Goal: Task Accomplishment & Management: Use online tool/utility

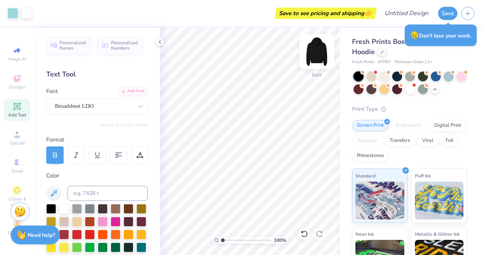
click at [315, 53] on img at bounding box center [317, 51] width 30 height 30
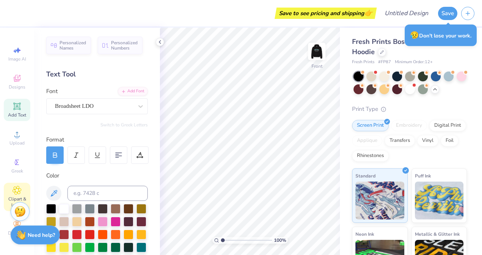
click at [16, 187] on icon at bounding box center [17, 190] width 8 height 8
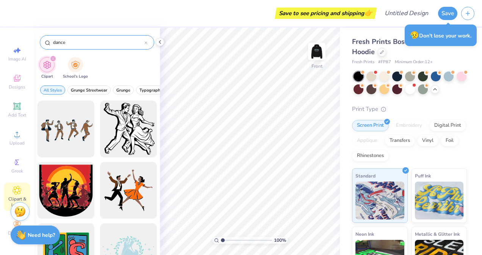
drag, startPoint x: 75, startPoint y: 45, endPoint x: 45, endPoint y: 43, distance: 30.8
click at [45, 43] on div "dance" at bounding box center [97, 42] width 114 height 14
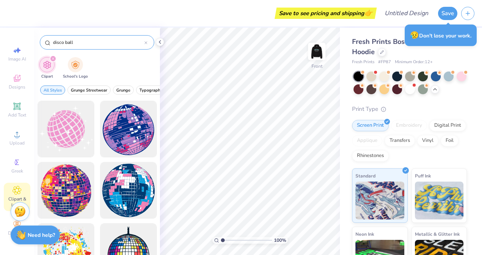
type input "disco ball"
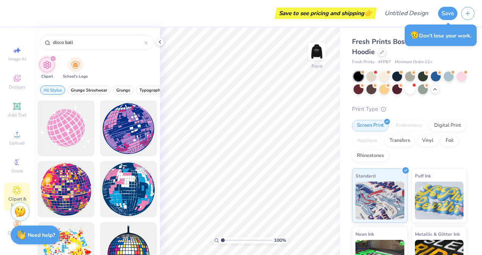
scroll to position [2, 0]
click at [64, 132] on div at bounding box center [97, 178] width 126 height 155
click at [61, 131] on div at bounding box center [65, 128] width 63 height 63
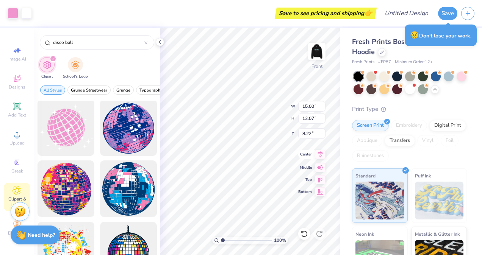
type input "5.00"
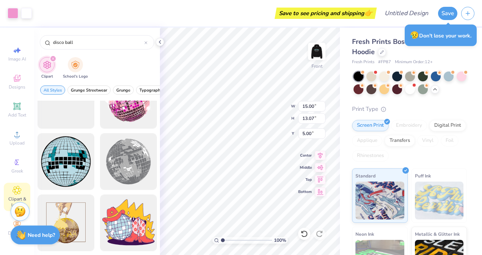
scroll to position [520, 0]
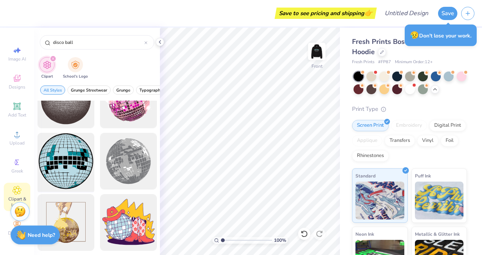
click at [48, 154] on div at bounding box center [65, 161] width 63 height 63
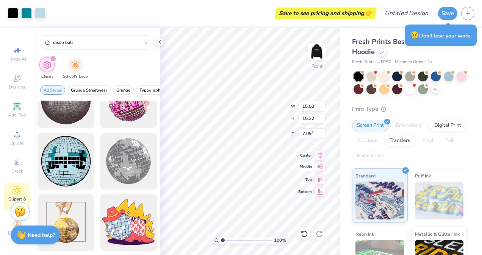
type input "5.00"
type input "11.36"
type input "11.60"
type input "6.57"
click at [11, 117] on span "Add Text" at bounding box center [17, 115] width 18 height 6
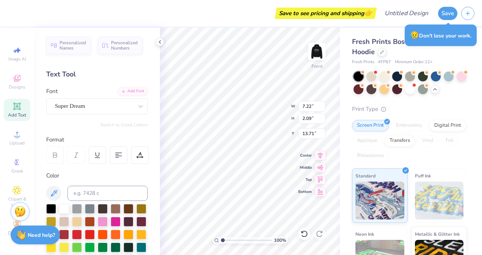
scroll to position [6, 1]
type textarea "NDP"
click at [346, 147] on div "Fresh Prints Boston Heavyweight Hoodie Fresh Prints # FP87 Minimum Order: 12 + …" at bounding box center [411, 184] width 142 height 312
type input "5.46"
type input "2.10"
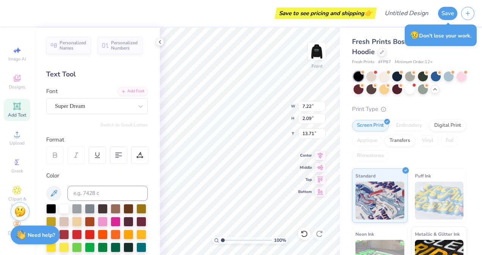
type input "13.70"
type input "10.38"
type input "3.98"
type input "11.81"
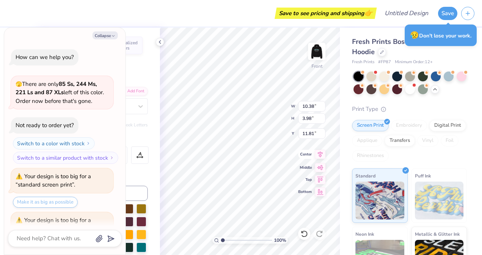
scroll to position [477, 0]
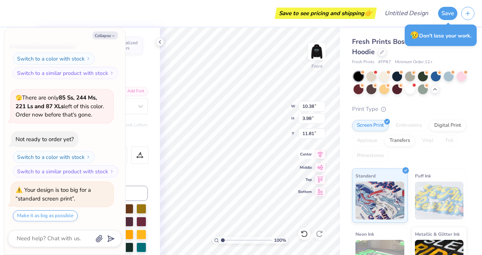
type textarea "x"
type input "10.38"
type textarea "x"
type input "13.07"
type input "5.02"
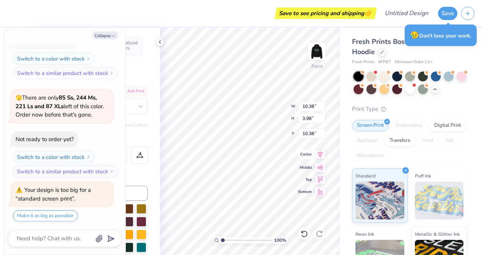
type input "9.34"
type textarea "x"
type input "9.73"
type textarea "x"
type input "14.52"
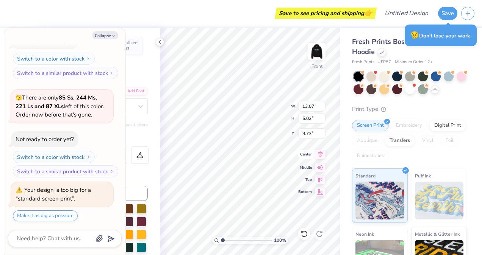
type input "5.58"
type textarea "x"
type input "9.58"
click at [109, 36] on button "Collapse" at bounding box center [104, 35] width 25 height 8
type textarea "x"
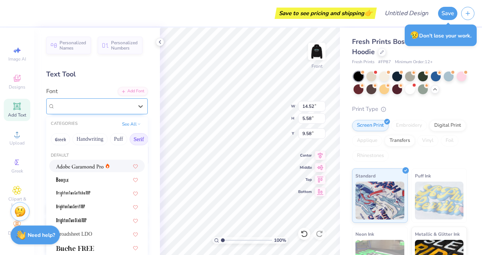
click at [85, 108] on div "Super Dream" at bounding box center [94, 106] width 80 height 12
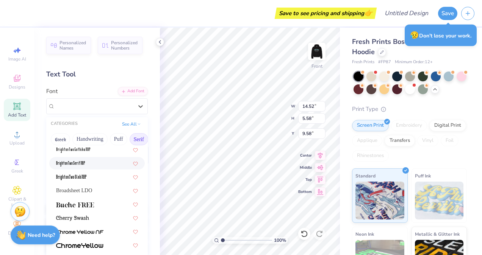
scroll to position [44, 0]
click at [87, 202] on img at bounding box center [75, 204] width 38 height 5
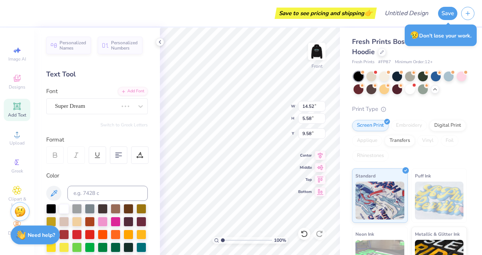
type input "14.86"
type input "5.35"
type input "9.69"
click at [70, 106] on div "Buche FREE" at bounding box center [94, 106] width 80 height 12
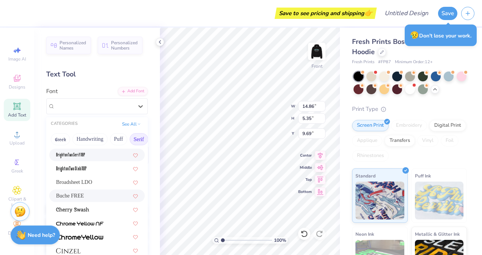
scroll to position [52, 0]
click at [114, 142] on button "Puff" at bounding box center [118, 139] width 17 height 12
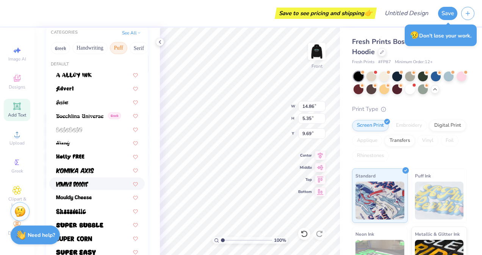
scroll to position [133, 0]
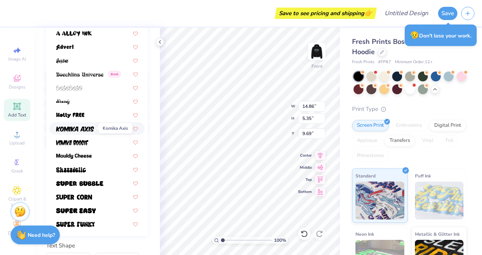
click at [80, 129] on img at bounding box center [75, 129] width 38 height 5
type input "17.40"
type input "7.08"
type input "8.83"
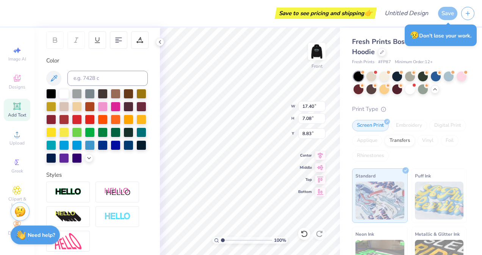
scroll to position [197, 0]
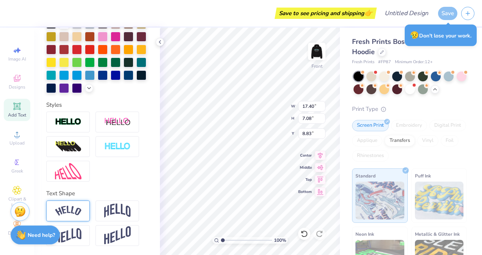
click at [72, 216] on img at bounding box center [68, 211] width 27 height 10
type input "18.36"
type input "6.78"
type input "8.98"
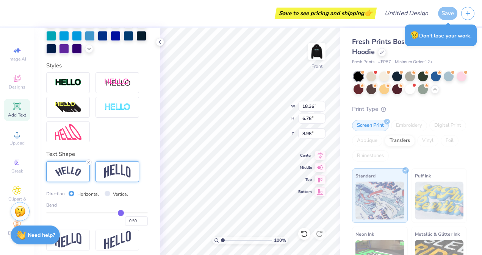
scroll to position [241, 0]
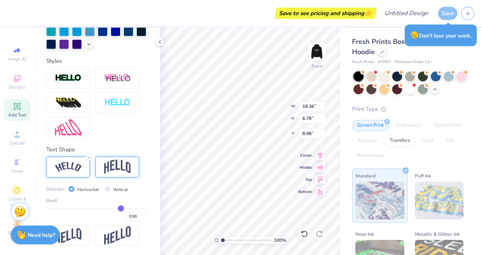
click at [123, 169] on img at bounding box center [117, 167] width 27 height 14
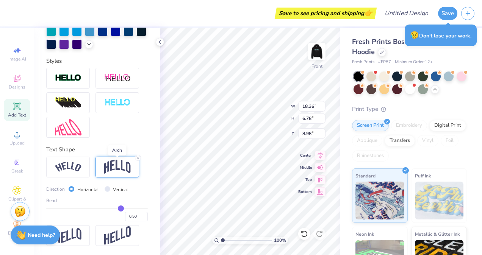
type input "12.81"
type input "7.42"
type input "8.66"
click at [139, 159] on line at bounding box center [138, 158] width 2 height 2
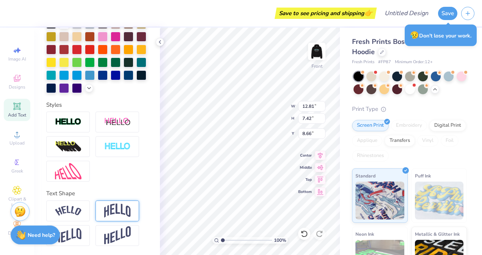
type input "5.21"
type input "9.76"
click at [110, 204] on img at bounding box center [117, 211] width 27 height 14
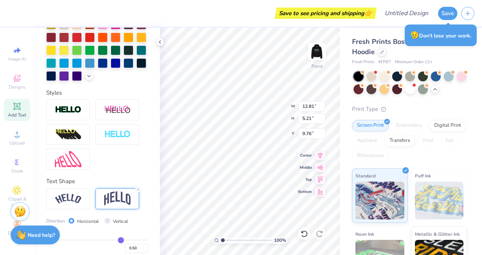
type input "7.42"
type input "8.66"
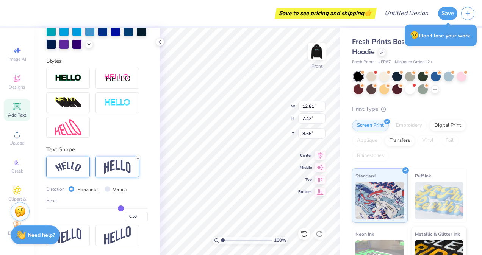
click at [81, 167] on div at bounding box center [68, 167] width 44 height 21
type input "18.36"
type input "6.78"
type input "8.98"
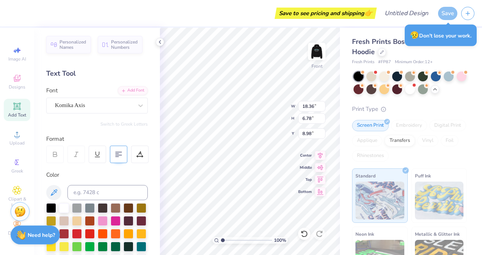
scroll to position [0, 0]
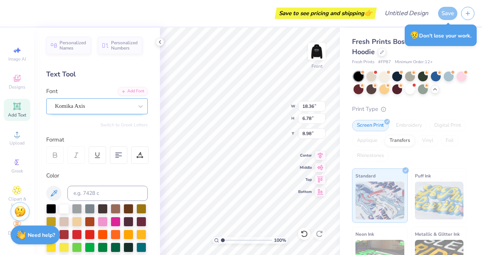
click at [108, 103] on div "Komika Axis" at bounding box center [94, 106] width 80 height 12
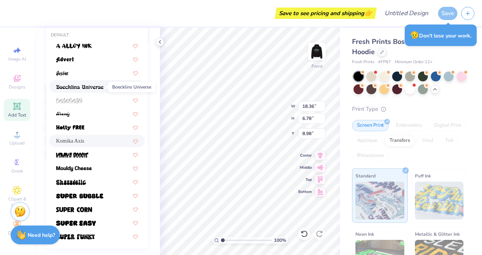
scroll to position [122, 0]
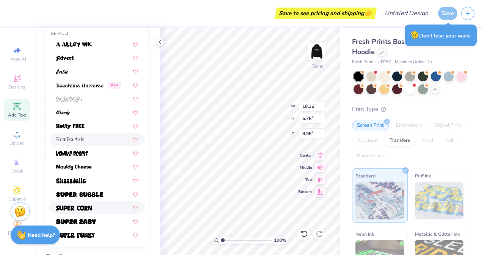
click at [83, 211] on span at bounding box center [74, 208] width 36 height 8
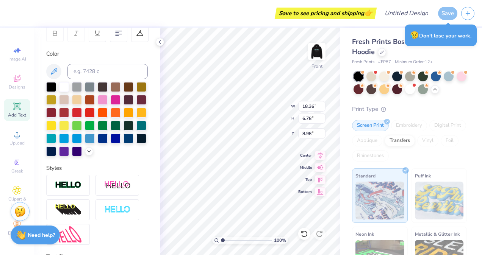
type input "13.82"
type input "5.07"
type input "9.84"
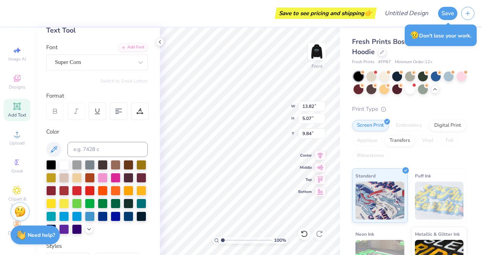
scroll to position [0, 0]
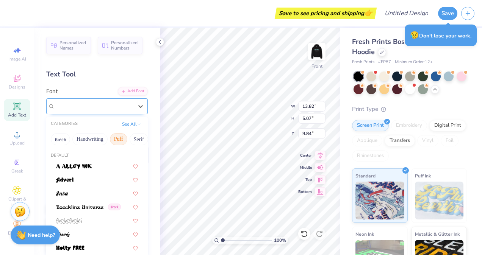
click at [107, 108] on div "Super Corn" at bounding box center [94, 106] width 80 height 12
click at [83, 205] on img at bounding box center [79, 207] width 47 height 5
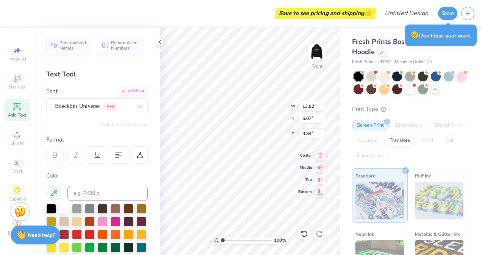
type input "17.04"
type input "5.80"
type input "9.47"
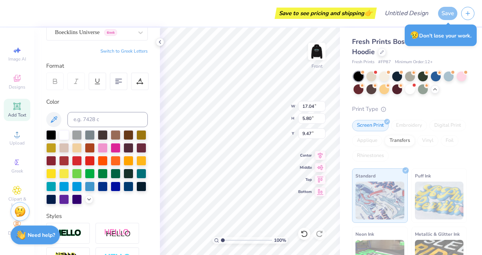
scroll to position [74, 0]
click at [74, 133] on div at bounding box center [77, 134] width 10 height 10
click at [49, 136] on div at bounding box center [51, 134] width 10 height 10
click at [66, 136] on div at bounding box center [64, 134] width 10 height 10
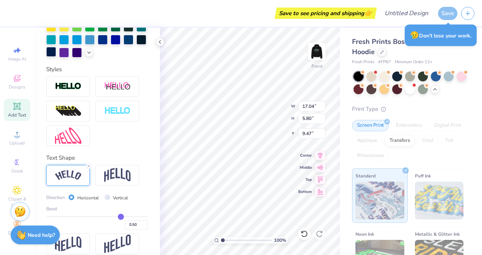
scroll to position [221, 0]
click at [78, 97] on div at bounding box center [68, 86] width 44 height 21
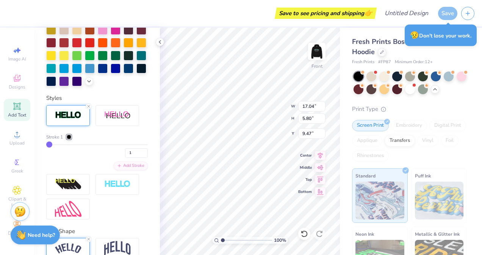
type input "17.12"
type input "5.88"
type input "9.43"
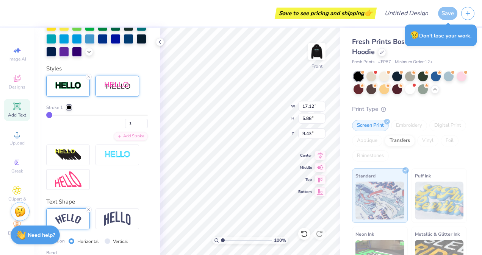
click at [124, 91] on img at bounding box center [117, 85] width 27 height 9
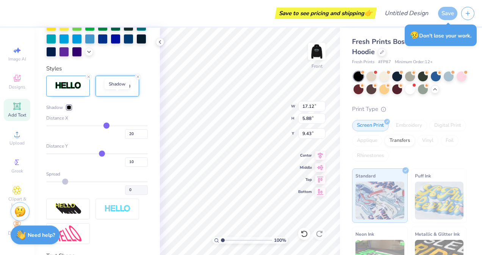
type input "18.36"
type input "5.76"
type input "9.76"
click at [137, 79] on icon at bounding box center [138, 77] width 5 height 5
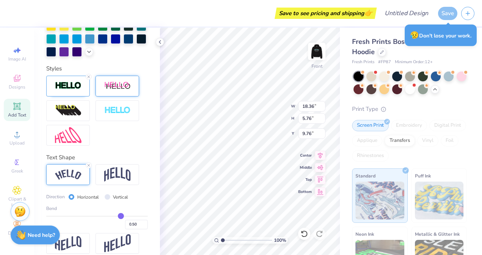
type input "15.34"
type input "5.27"
click at [105, 115] on img at bounding box center [117, 110] width 27 height 9
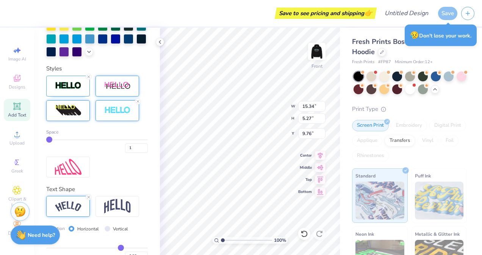
click at [79, 117] on img at bounding box center [68, 111] width 27 height 12
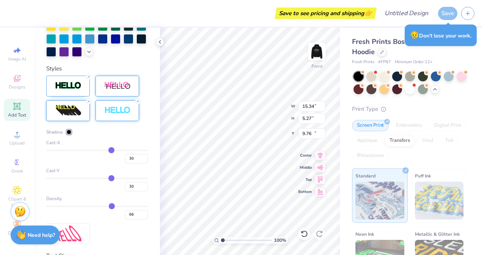
type input "18.36"
type input "6.27"
type input "10.02"
click at [137, 104] on icon at bounding box center [138, 101] width 5 height 5
click at [89, 104] on icon at bounding box center [88, 101] width 5 height 5
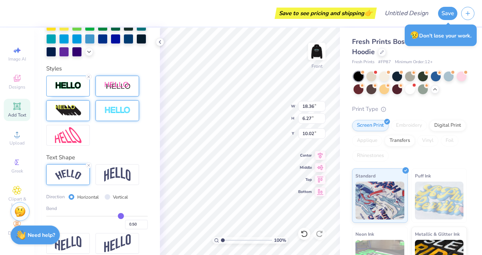
type input "14.16"
type input "4.86"
type input "9.89"
click at [340, 141] on div "Fresh Prints Boston Heavyweight Hoodie Fresh Prints # FP87 Minimum Order: 12 + …" at bounding box center [411, 184] width 142 height 312
type input "11.36"
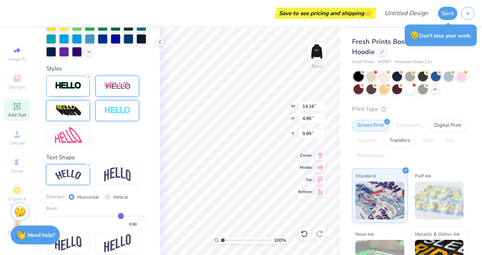
type input "11.60"
type input "6.52"
type input "14.16"
type input "4.86"
type input "9.89"
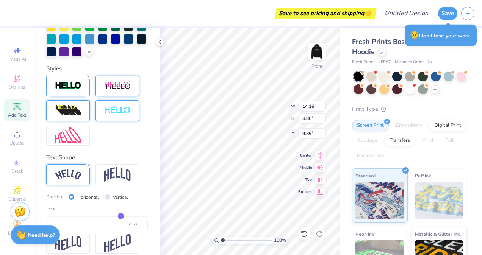
click at [344, 148] on div "Fresh Prints Boston Heavyweight Hoodie Fresh Prints # FP87 Minimum Order: 12 + …" at bounding box center [411, 184] width 142 height 312
click at [340, 150] on div "Fresh Prints Boston Heavyweight Hoodie Fresh Prints # FP87 Minimum Order: 12 + …" at bounding box center [411, 184] width 142 height 312
type input "8.67"
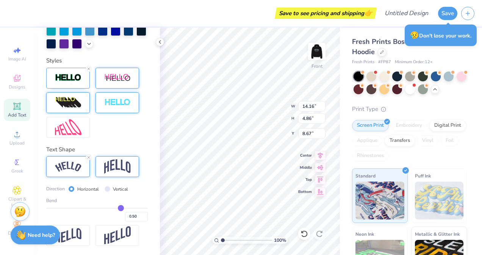
click at [120, 167] on img at bounding box center [117, 167] width 27 height 14
type input "10.05"
type input "5.36"
type input "8.42"
type input "12.10"
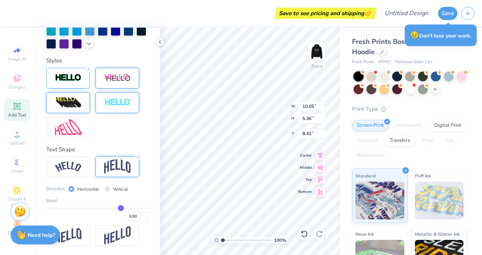
type input "6.45"
type input "8.30"
click at [84, 170] on div at bounding box center [68, 166] width 44 height 21
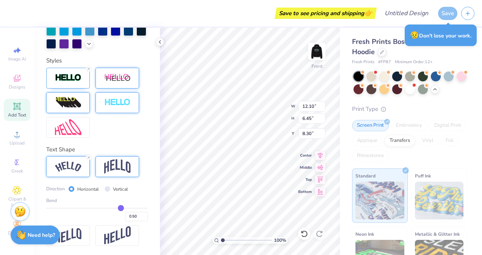
type input "17.05"
type input "5.86"
type input "8.60"
type input "0.48"
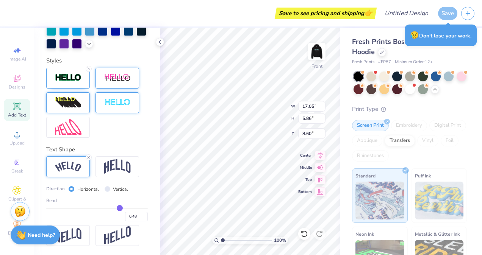
type input "0.47"
type input "0.45"
type input "0.41"
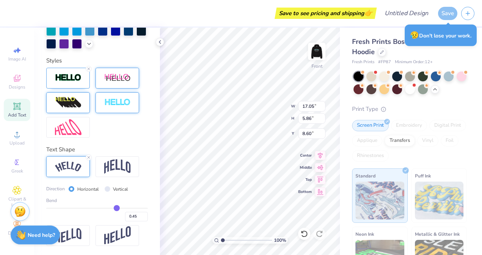
type input "0.41"
type input "0.38"
type input "0.36"
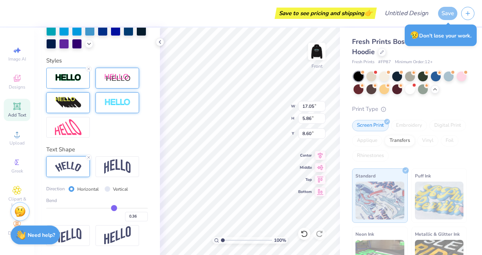
type input "0.34"
type input "0.32"
type input "0.3"
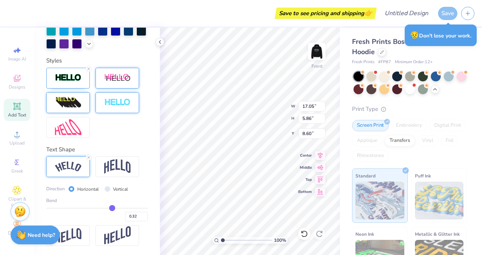
type input "0.30"
type input "0.28"
type input "0.27"
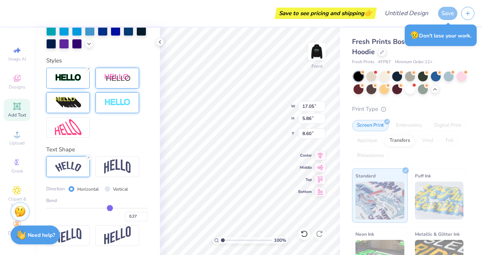
type input "0.26"
type input "0.25"
type input "0.24"
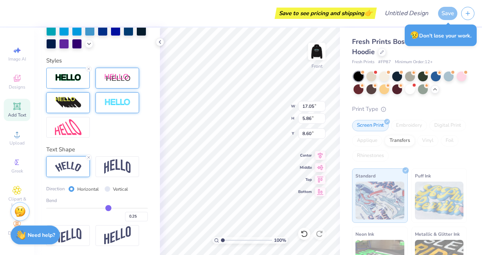
type input "0.24"
type input "0.22"
type input "0.21"
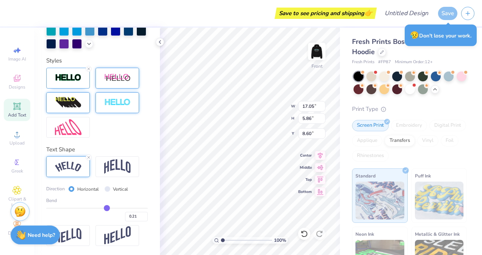
type input "0.2"
type input "0.20"
type input "0.19"
type input "0.18"
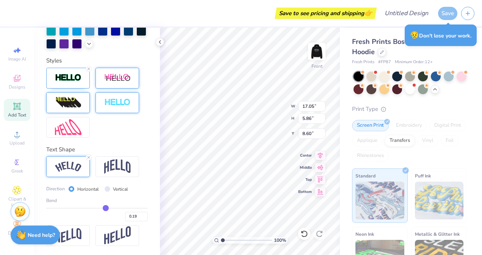
type input "0.18"
type input "0.17"
type input "0.16"
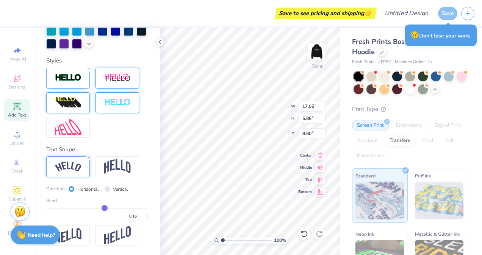
type input "0.15"
type input "0.14"
drag, startPoint x: 112, startPoint y: 210, endPoint x: 100, endPoint y: 210, distance: 11.8
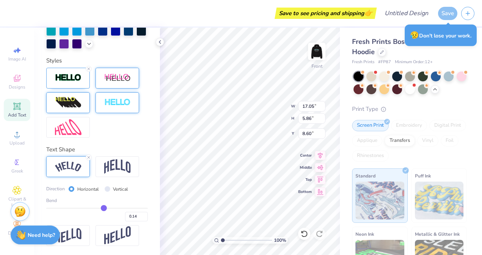
type input "0.14"
click at [100, 209] on input "range" at bounding box center [97, 208] width 102 height 1
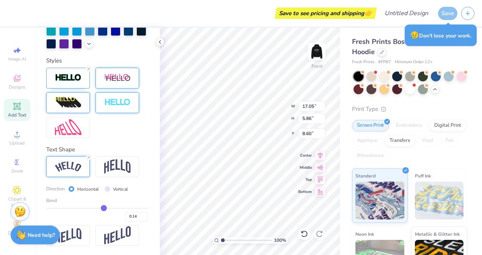
type input "13.54"
type input "4.42"
type input "9.31"
type input "0.23"
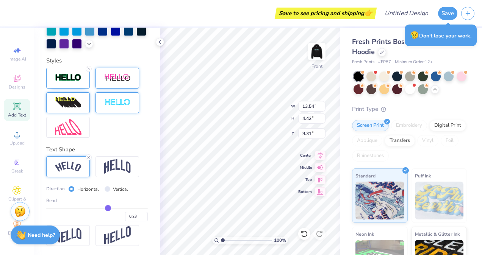
type input "0.27"
type input "0.32"
type input "0.34"
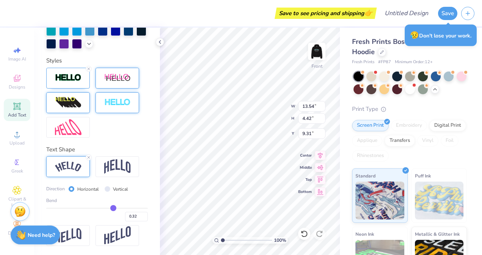
type input "0.34"
type input "0.36"
type input "0.37"
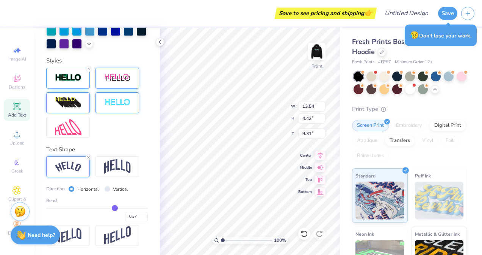
type input "0.41"
type input "0.42"
type input "0.43"
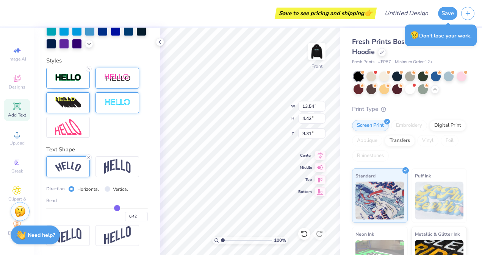
type input "0.43"
type input "0.45"
type input "0.46"
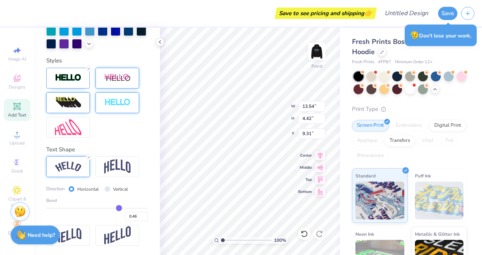
type input "0.47"
type input "0.48"
type input "0.49"
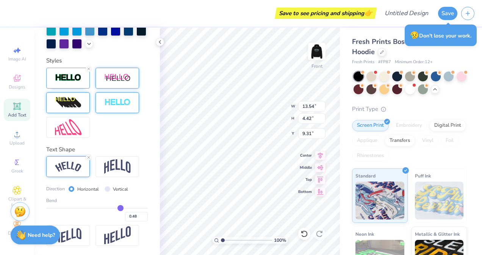
type input "0.49"
type input "0.5"
type input "0.50"
type input "0.51"
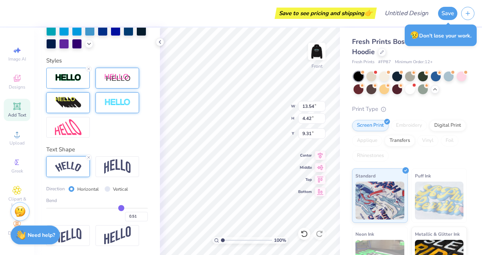
type input "0.52"
type input "0.53"
type input "0.55"
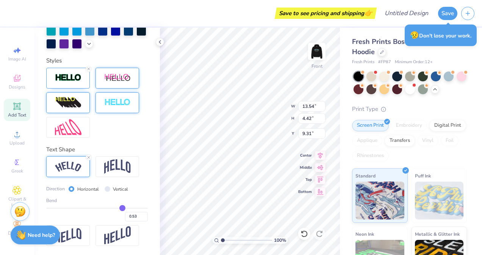
type input "0.55"
type input "0.56"
type input "0.58"
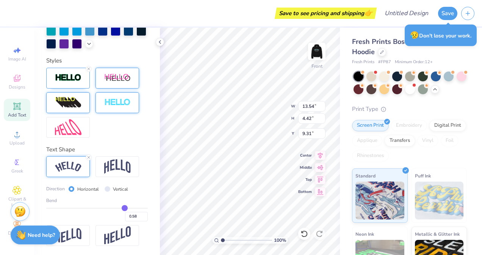
type input "0.59"
type input "0.6"
type input "0.60"
type input "0.61"
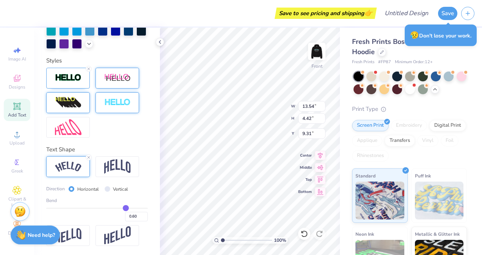
type input "0.61"
type input "0.62"
type input "0.63"
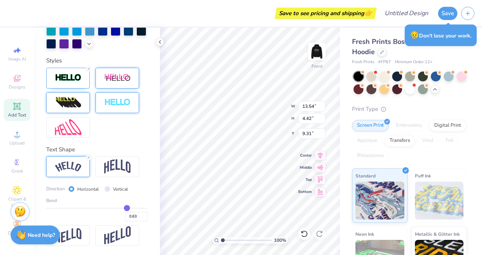
type input "0.64"
type input "0.66"
type input "0.67"
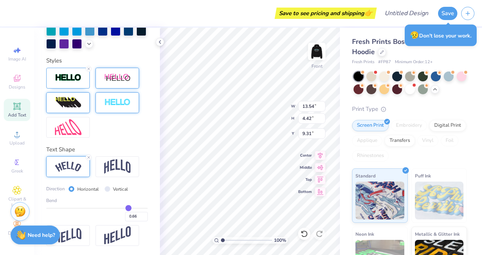
type input "0.67"
type input "0.69"
type input "0.7"
type input "0.70"
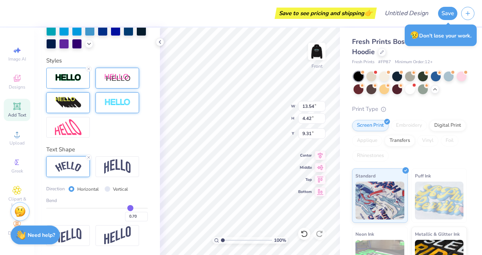
type input "0.71"
type input "0.72"
type input "0.73"
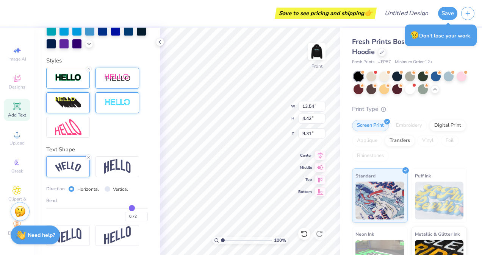
type input "0.73"
drag, startPoint x: 102, startPoint y: 208, endPoint x: 129, endPoint y: 208, distance: 27.3
click at [129, 208] on input "range" at bounding box center [97, 208] width 102 height 1
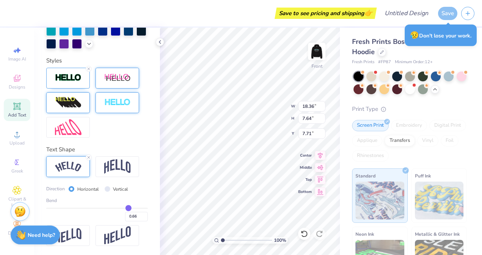
drag, startPoint x: 129, startPoint y: 208, endPoint x: 124, endPoint y: 208, distance: 5.3
click at [124, 208] on input "range" at bounding box center [97, 208] width 102 height 1
drag, startPoint x: 122, startPoint y: 208, endPoint x: 116, endPoint y: 208, distance: 5.7
click at [116, 208] on input "range" at bounding box center [97, 208] width 102 height 1
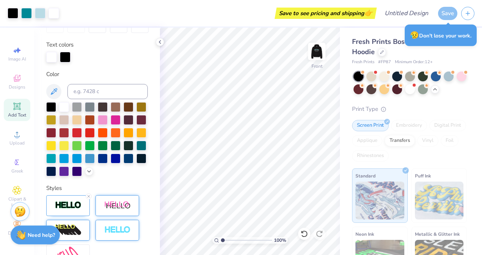
scroll to position [131, 0]
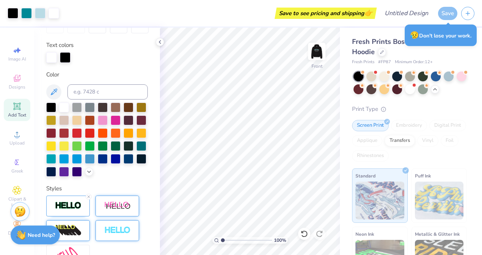
click at [14, 112] on span "Add Text" at bounding box center [17, 115] width 18 height 6
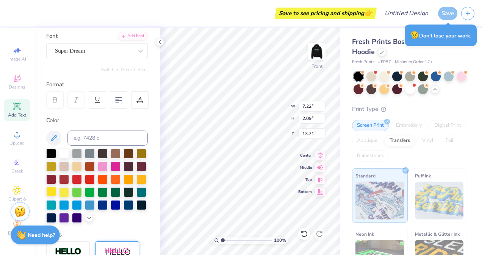
scroll to position [0, 0]
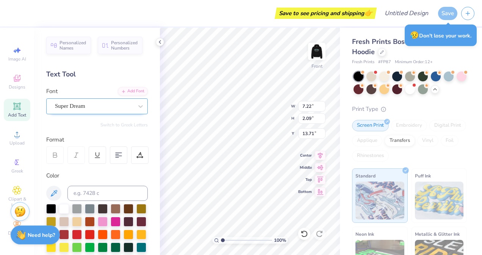
click at [102, 105] on div "Super Dream" at bounding box center [94, 106] width 80 height 12
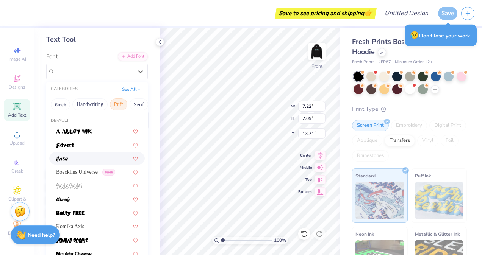
scroll to position [35, 0]
click at [95, 171] on span "Boecklins Universe" at bounding box center [77, 172] width 42 height 8
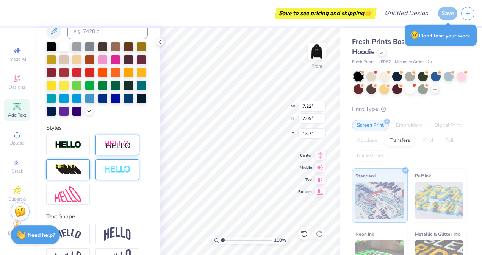
scroll to position [197, 0]
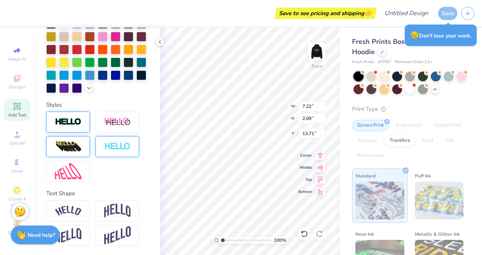
click at [80, 126] on img at bounding box center [68, 122] width 27 height 9
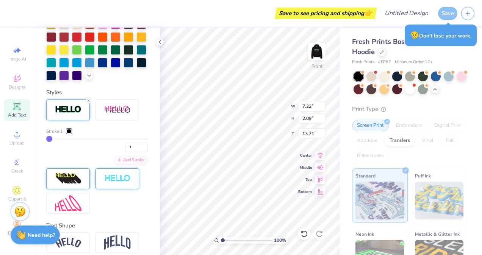
click at [342, 214] on div "Fresh Prints Boston Heavyweight Hoodie Fresh Prints # FP87 Minimum Order: 12 + …" at bounding box center [411, 184] width 142 height 312
drag, startPoint x: 49, startPoint y: 152, endPoint x: 57, endPoint y: 153, distance: 7.6
click at [57, 140] on input "range" at bounding box center [97, 139] width 102 height 1
click at [54, 140] on input "range" at bounding box center [97, 139] width 102 height 1
click at [52, 140] on input "range" at bounding box center [97, 139] width 102 height 1
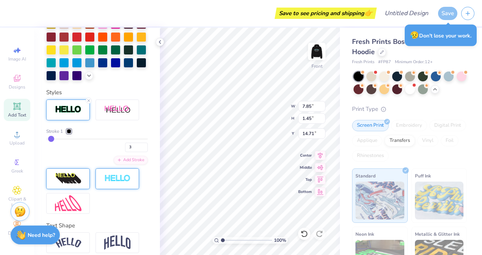
click at [51, 140] on input "range" at bounding box center [97, 139] width 102 height 1
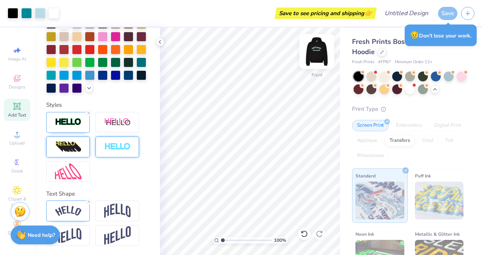
click at [313, 56] on img at bounding box center [317, 51] width 30 height 30
click at [314, 56] on img at bounding box center [317, 51] width 30 height 30
drag, startPoint x: 314, startPoint y: 56, endPoint x: 312, endPoint y: 47, distance: 8.8
click at [312, 47] on img at bounding box center [317, 51] width 30 height 30
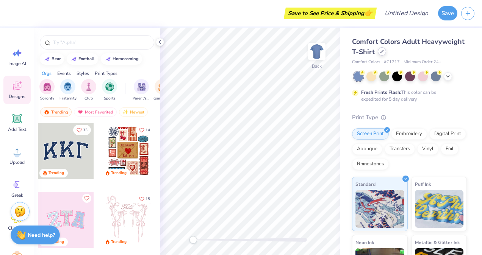
click at [383, 53] on icon at bounding box center [381, 51] width 3 height 3
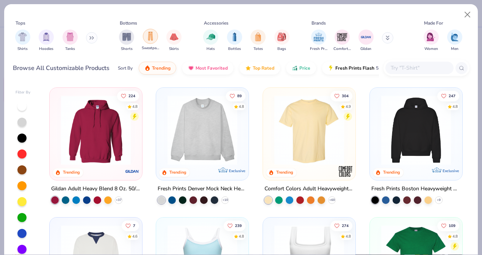
click at [149, 41] on div "filter for Sweatpants" at bounding box center [150, 36] width 15 height 15
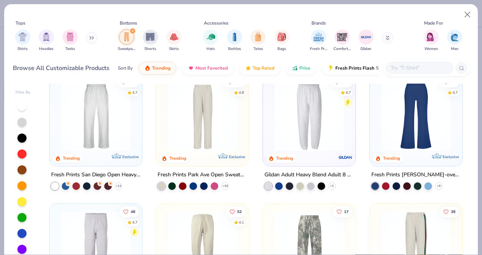
scroll to position [12, 0]
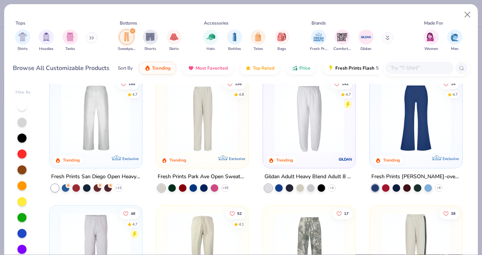
click at [107, 131] on img at bounding box center [95, 118] width 77 height 70
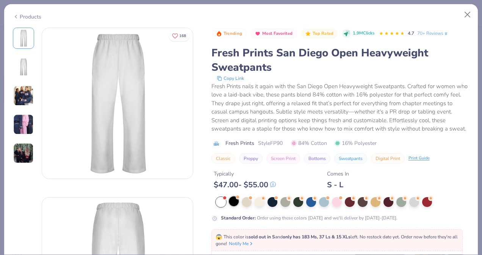
click at [233, 207] on div at bounding box center [234, 202] width 10 height 10
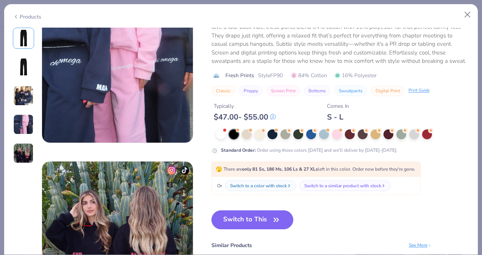
scroll to position [547, 0]
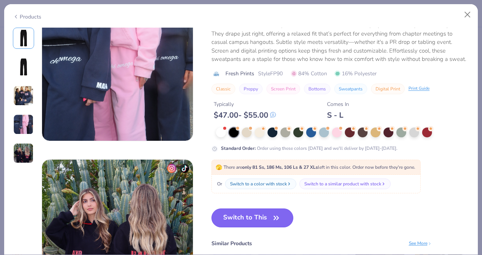
click at [244, 222] on button "Switch to This" at bounding box center [252, 218] width 82 height 19
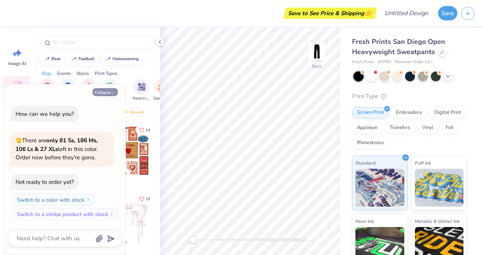
click at [108, 93] on button "Collapse" at bounding box center [104, 92] width 25 height 8
type textarea "x"
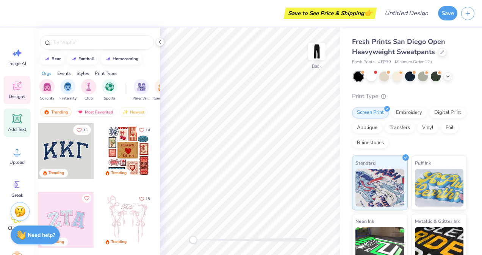
click at [13, 128] on span "Add Text" at bounding box center [17, 130] width 18 height 6
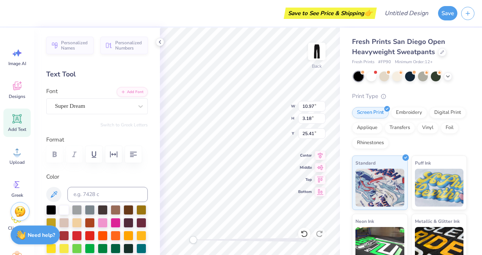
scroll to position [6, 1]
type textarea "nittany"
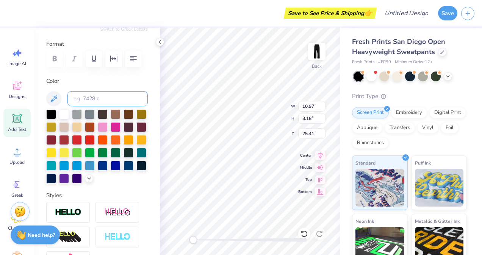
scroll to position [96, 0]
click at [59, 183] on div at bounding box center [97, 146] width 102 height 74
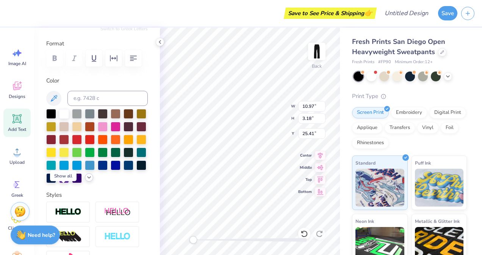
click at [86, 181] on icon at bounding box center [89, 178] width 6 height 6
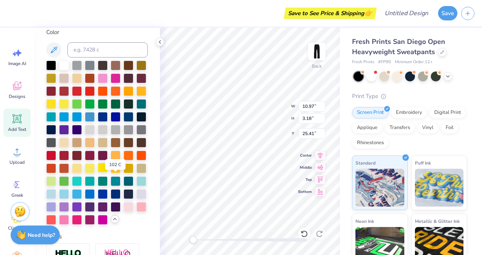
scroll to position [150, 0]
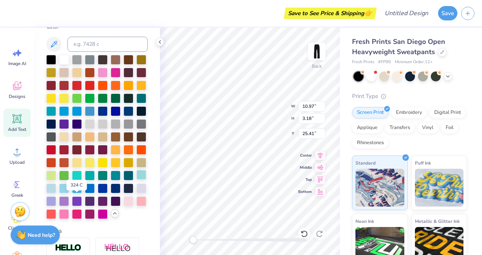
click at [136, 180] on div at bounding box center [141, 175] width 10 height 10
type input "5.83"
type input "1.45"
type input "26.90"
click at [17, 120] on icon at bounding box center [17, 119] width 7 height 7
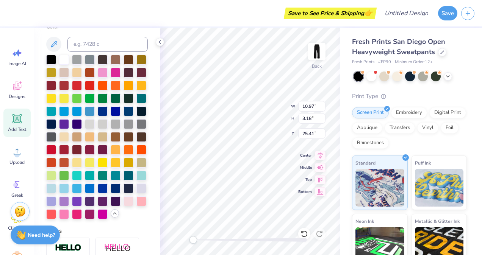
scroll to position [6, 2]
type textarea "dance project"
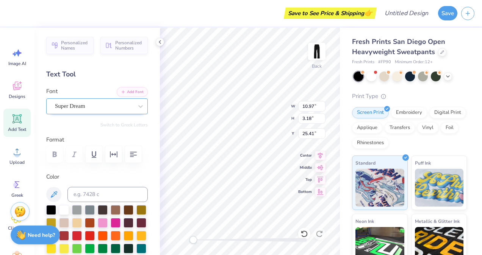
click at [95, 107] on div "Super Dream" at bounding box center [94, 106] width 80 height 12
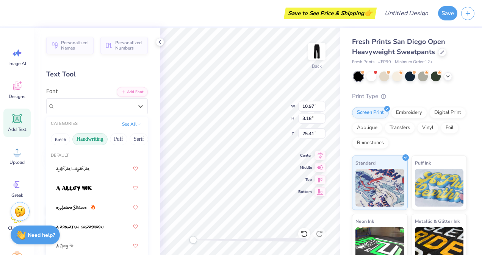
click at [89, 139] on button "Handwriting" at bounding box center [89, 139] width 35 height 12
click at [114, 138] on button "Puff" at bounding box center [118, 139] width 17 height 12
click at [78, 143] on button "Handwriting" at bounding box center [89, 139] width 35 height 12
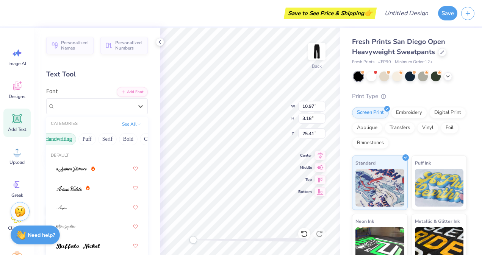
scroll to position [0, 32]
click at [109, 139] on button "Serif" at bounding box center [107, 139] width 19 height 12
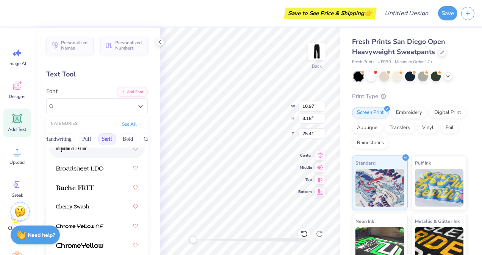
scroll to position [99, 0]
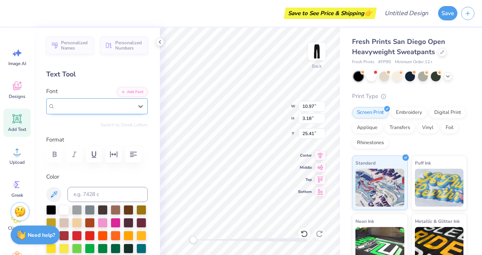
click at [113, 106] on div "Super Dream" at bounding box center [94, 106] width 78 height 9
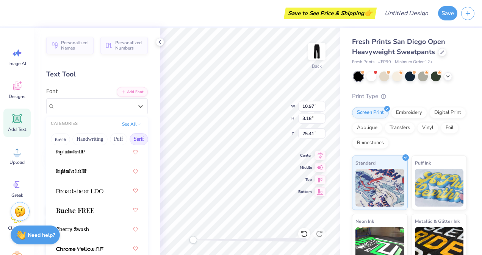
scroll to position [75, 0]
click at [85, 190] on img at bounding box center [79, 190] width 47 height 5
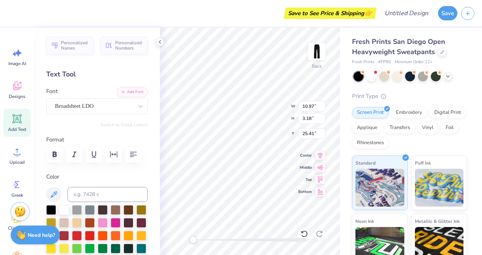
click at [343, 189] on div "Fresh Prints San Diego Open Heavyweight Sweatpants Fresh Prints # FP90 Minimum …" at bounding box center [411, 177] width 142 height 299
type input "7.15"
type input "1.04"
type input "26.21"
type input "1.43"
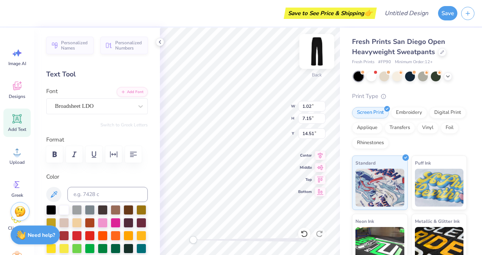
type input "10.05"
type input "34.90"
type input "5.83"
type input "1.45"
type input "4.08"
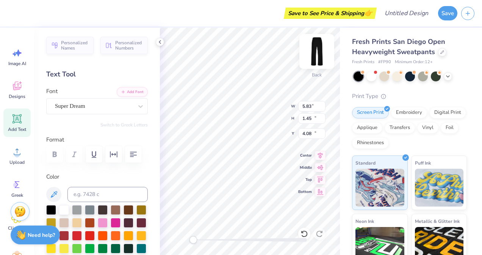
type input "2.67"
type input "10.75"
type input "19.56"
type input "4.36"
type input "17.59"
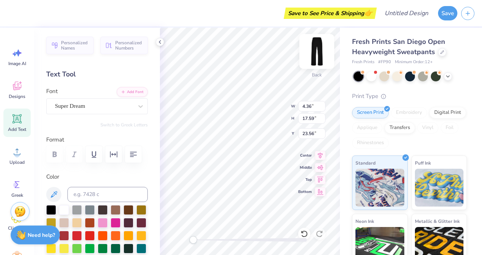
type input "23.56"
type input "1.43"
type input "10.05"
type input "37.72"
type input "5.83"
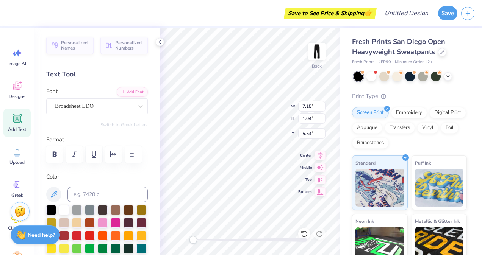
type input "1.45"
type input "4.08"
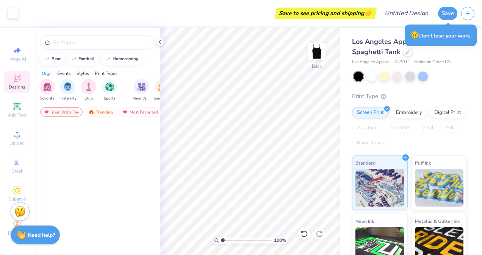
scroll to position [328, 0]
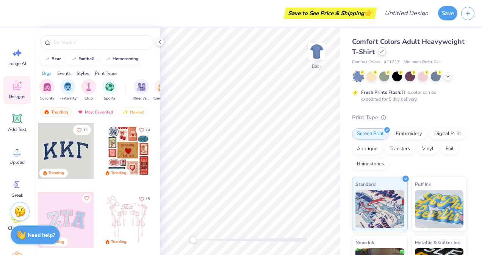
click at [386, 55] on div at bounding box center [382, 51] width 8 height 8
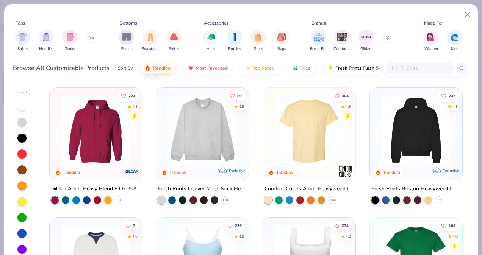
click at [408, 135] on img at bounding box center [415, 130] width 77 height 70
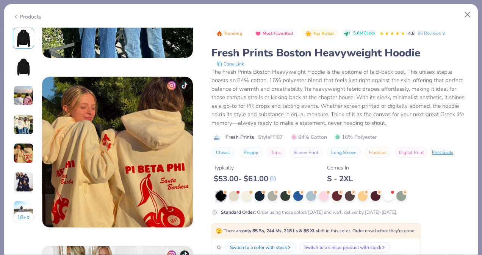
scroll to position [275, 0]
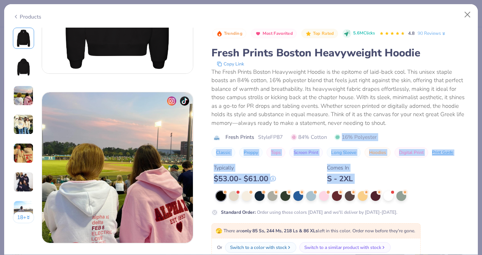
drag, startPoint x: 433, startPoint y: 190, endPoint x: 426, endPoint y: 136, distance: 54.7
click at [426, 136] on div "Trending Most Favorited Top Rated 5.6M Clicks 4.8 90 Reviews Fresh Prints Bosto…" at bounding box center [340, 122] width 258 height 189
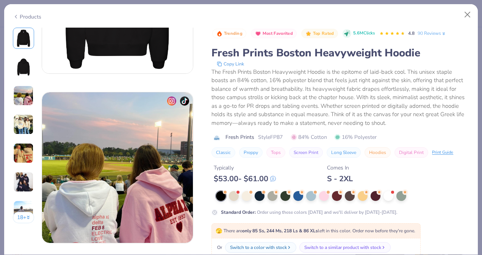
drag, startPoint x: 426, startPoint y: 136, endPoint x: 436, endPoint y: 201, distance: 66.0
click at [436, 201] on div "Standard Order : Order using these colors today and we'll deliver by Sep 22-25." at bounding box center [340, 203] width 258 height 25
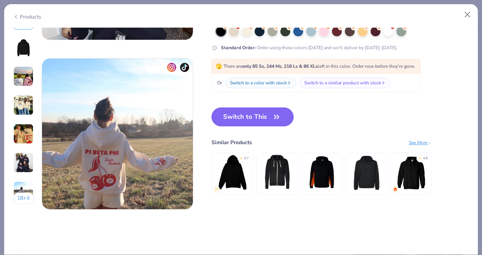
scroll to position [988, 0]
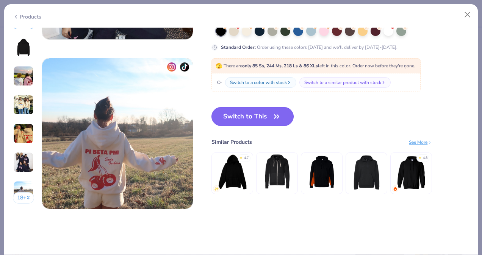
click at [277, 117] on icon "button" at bounding box center [276, 116] width 11 height 11
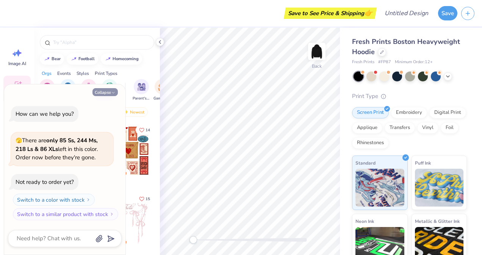
click at [112, 92] on icon "button" at bounding box center [113, 93] width 5 height 5
type textarea "x"
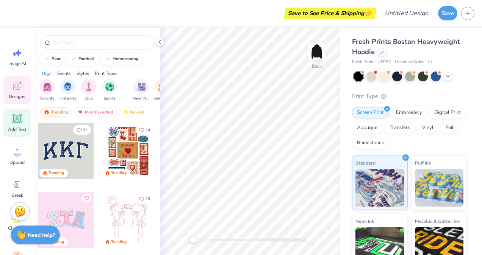
click at [16, 127] on span "Add Text" at bounding box center [17, 130] width 18 height 6
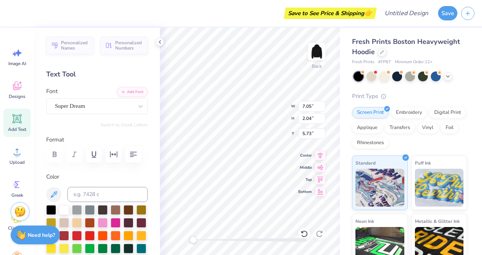
scroll to position [6, 3]
type textarea "nittany dance project"
click at [342, 126] on div "Save to See Price & Shipping 👉 Design Title Save Image AI Designs Add Text Uplo…" at bounding box center [241, 127] width 482 height 255
click at [92, 110] on div "Super Dream" at bounding box center [94, 106] width 80 height 12
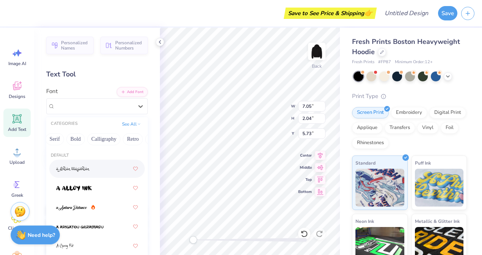
scroll to position [0, 90]
click at [102, 140] on button "Calligraphy" at bounding box center [97, 139] width 33 height 12
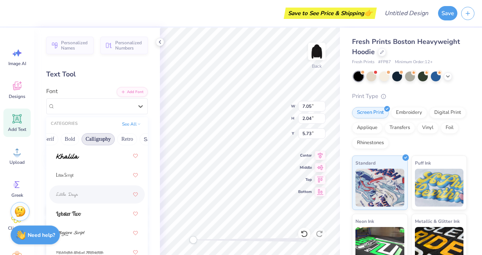
scroll to position [350, 0]
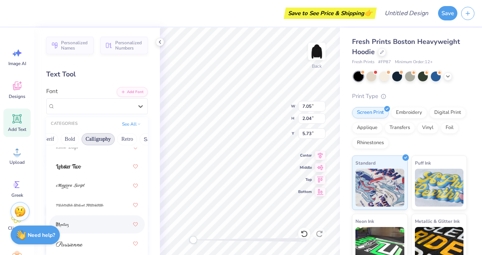
click at [74, 228] on div at bounding box center [97, 225] width 82 height 14
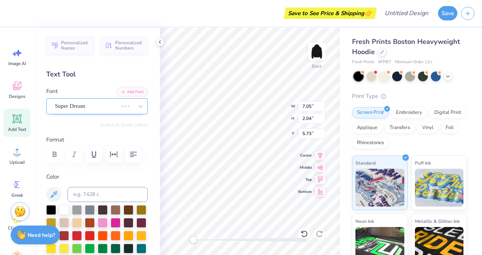
click at [102, 110] on div at bounding box center [86, 106] width 63 height 10
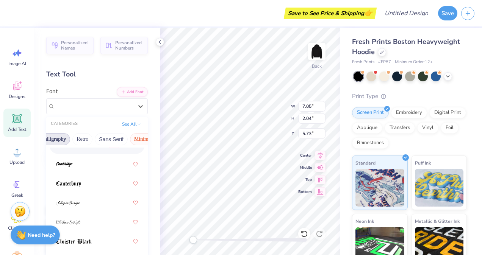
scroll to position [0, 136]
click at [81, 139] on button "Retro" at bounding box center [81, 139] width 20 height 12
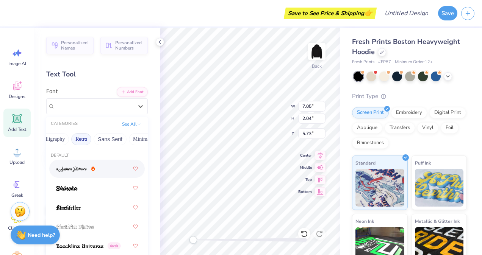
scroll to position [0, 0]
click at [86, 142] on button "Handwriting" at bounding box center [89, 139] width 35 height 12
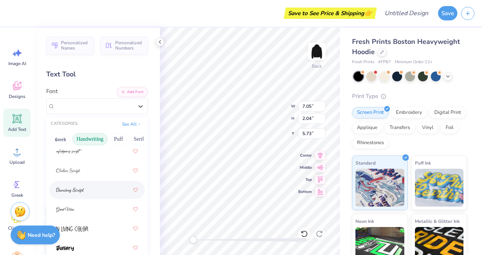
scroll to position [114, 0]
click at [67, 156] on div at bounding box center [97, 151] width 82 height 14
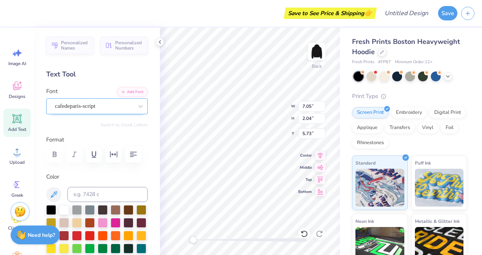
click at [80, 110] on div "cafedeparis-script" at bounding box center [94, 106] width 80 height 12
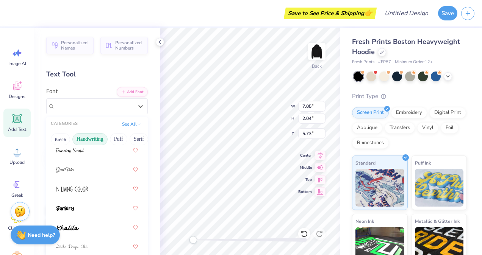
scroll to position [166, 0]
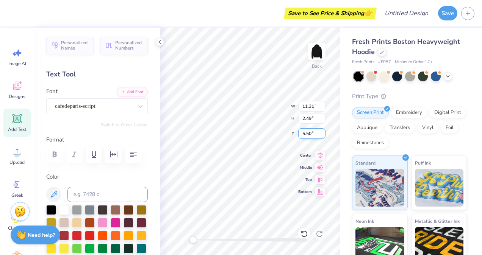
type input "14.75"
type input "3.25"
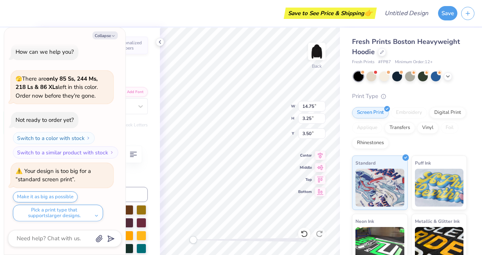
scroll to position [6, 4]
click at [101, 36] on button "Collapse" at bounding box center [104, 35] width 25 height 8
type textarea "x"
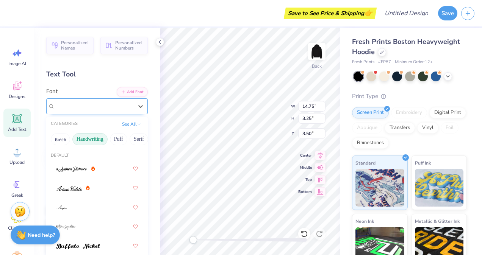
click at [91, 108] on div "cafedeparis-script" at bounding box center [94, 106] width 80 height 12
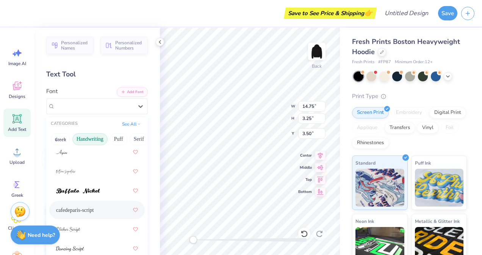
scroll to position [56, 0]
click at [91, 192] on img at bounding box center [78, 190] width 44 height 5
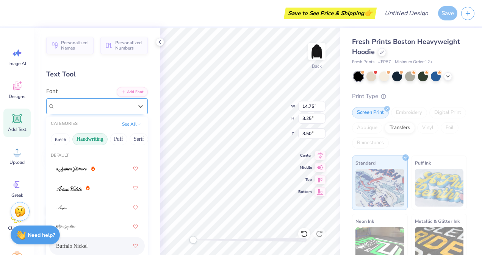
click at [77, 107] on div "Buffalo Nickel" at bounding box center [94, 106] width 80 height 12
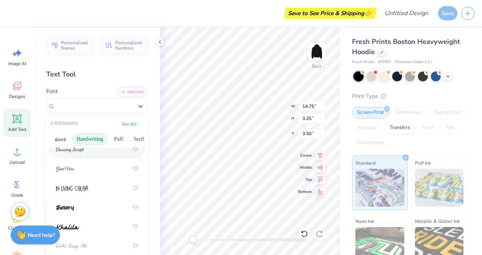
scroll to position [0, 28]
click at [93, 139] on button "Puff" at bounding box center [90, 139] width 17 height 12
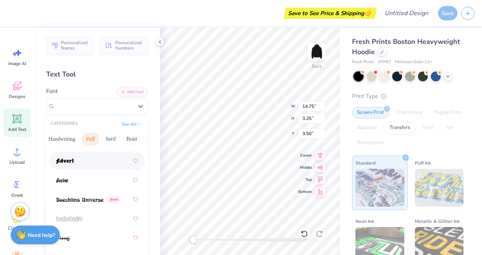
scroll to position [0, 0]
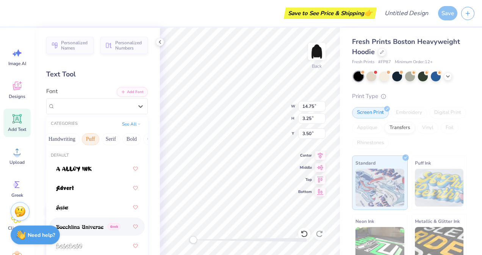
click at [84, 228] on img at bounding box center [79, 227] width 47 height 5
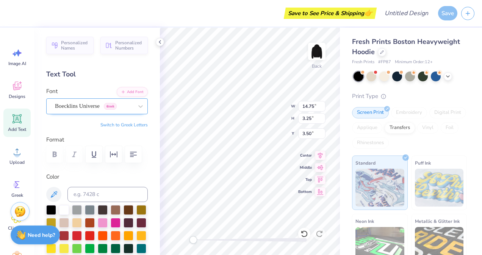
click at [76, 103] on div "Boecklins Universe Greek" at bounding box center [94, 106] width 80 height 12
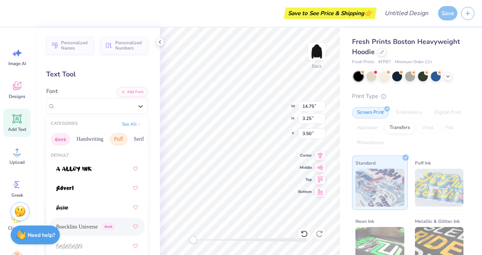
click at [61, 139] on button "Greek" at bounding box center [60, 139] width 19 height 12
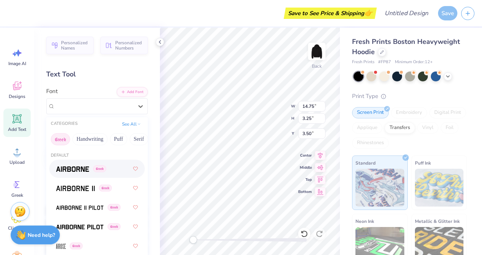
scroll to position [8, 0]
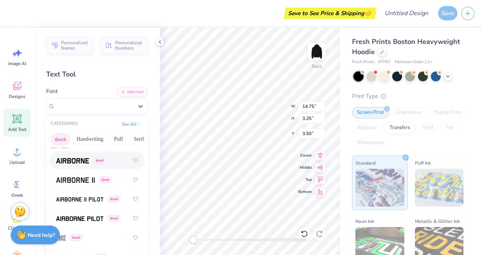
click at [66, 162] on img at bounding box center [72, 160] width 33 height 5
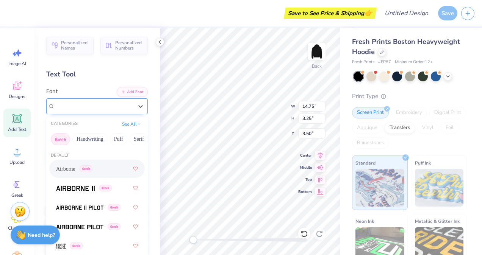
click at [86, 105] on div "Airborne Greek" at bounding box center [94, 106] width 80 height 12
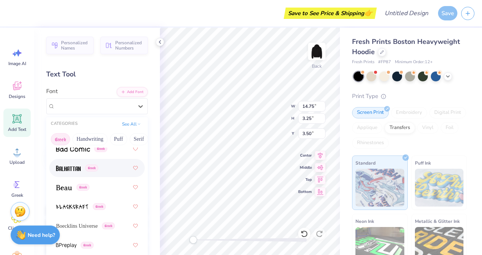
scroll to position [120, 0]
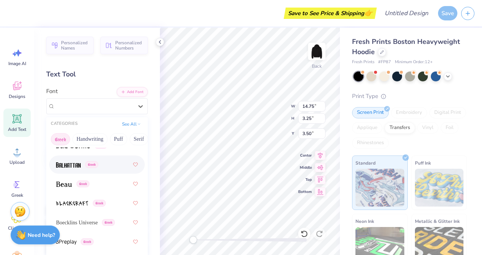
click at [92, 167] on span "Greek" at bounding box center [91, 164] width 13 height 7
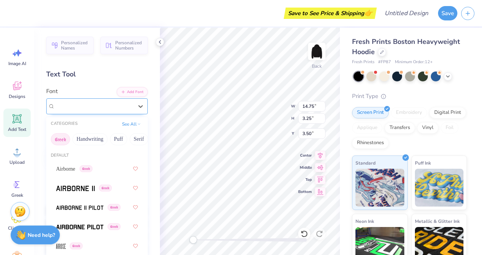
click at [114, 107] on div "Balhattan Greek" at bounding box center [94, 106] width 80 height 12
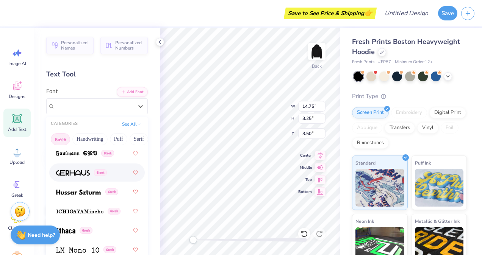
scroll to position [385, 0]
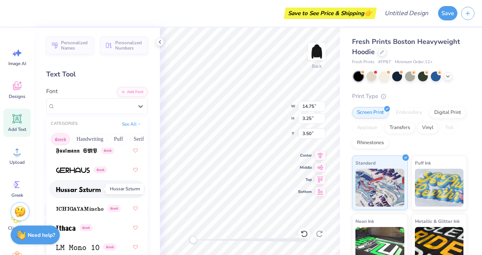
click at [82, 191] on img at bounding box center [78, 189] width 45 height 5
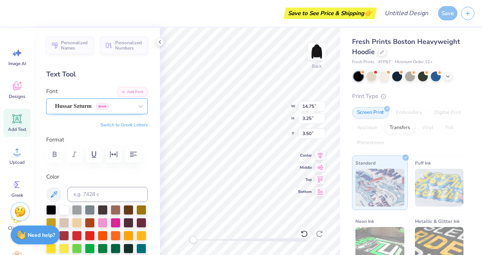
click at [80, 100] on div "Hussar Szturm Greek" at bounding box center [94, 106] width 80 height 12
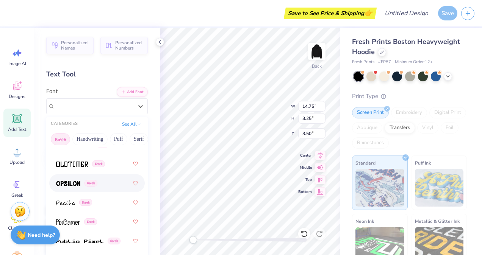
scroll to position [585, 0]
click at [70, 185] on img at bounding box center [68, 183] width 24 height 5
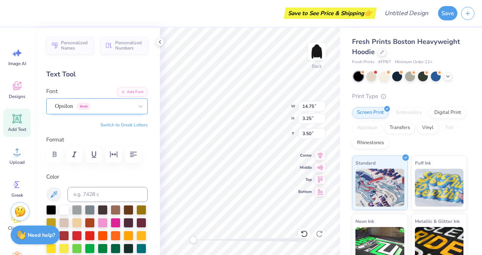
click at [106, 106] on div "Opsilon Greek" at bounding box center [94, 106] width 80 height 12
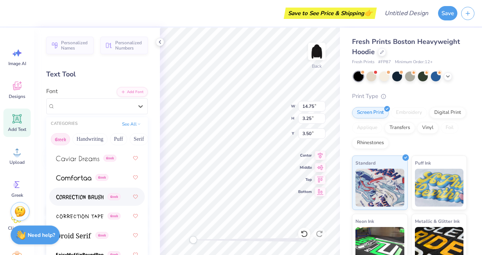
scroll to position [163, 0]
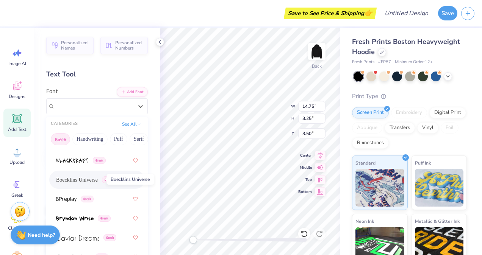
click at [75, 176] on span "Boecklins Universe" at bounding box center [77, 180] width 42 height 8
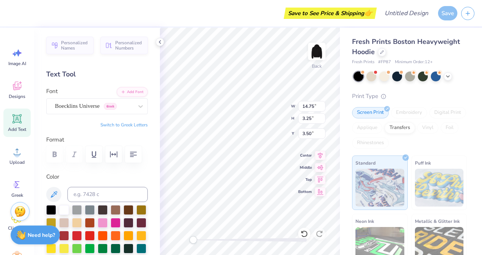
type input "12.14"
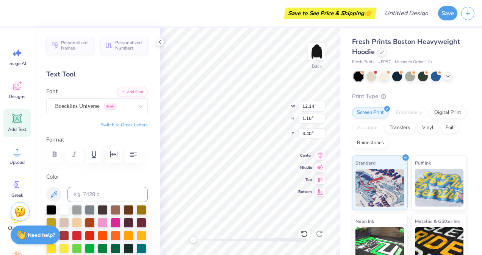
type input "1.10"
type input "4.40"
click at [448, 77] on icon at bounding box center [448, 76] width 6 height 6
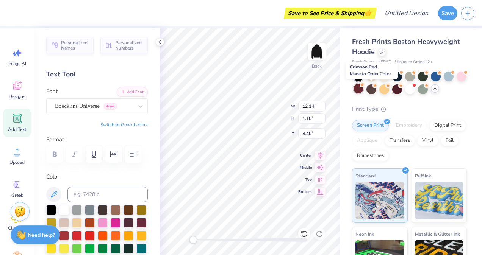
click at [363, 90] on div at bounding box center [359, 89] width 10 height 10
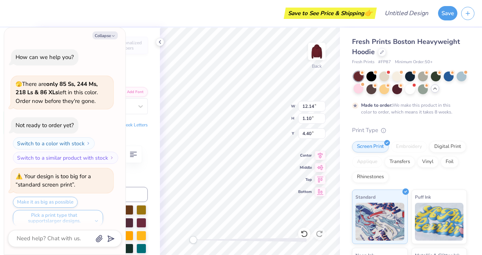
scroll to position [130, 0]
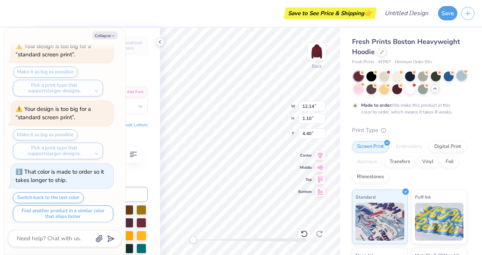
click at [457, 81] on div at bounding box center [462, 76] width 10 height 10
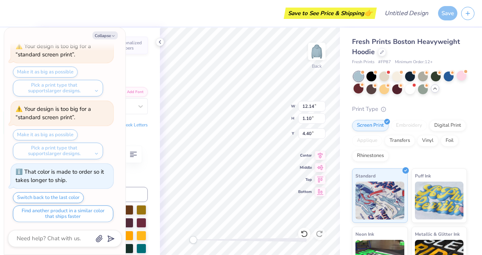
scroll to position [329, 0]
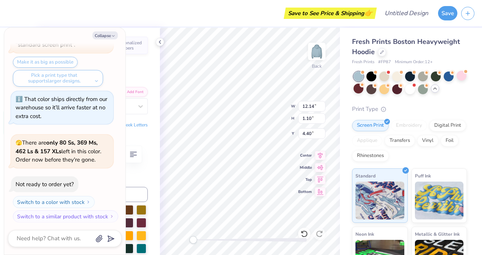
type textarea "x"
type input "14.24"
type input "1.29"
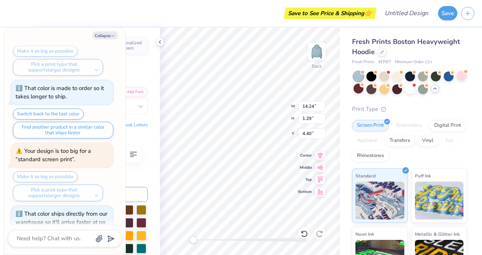
scroll to position [209, 0]
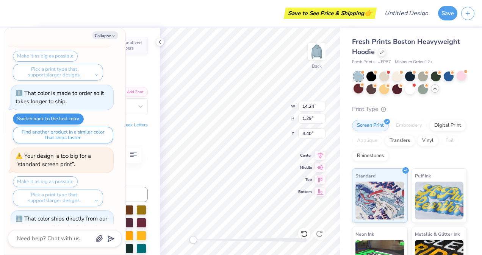
click at [112, 36] on icon "button" at bounding box center [113, 36] width 5 height 5
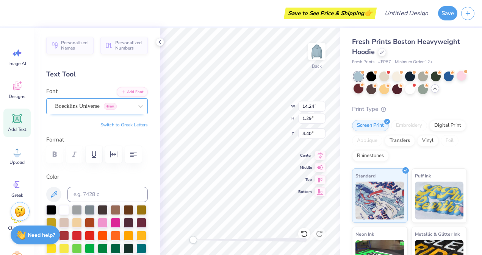
click at [87, 108] on div "Boecklins Universe Greek" at bounding box center [94, 106] width 80 height 12
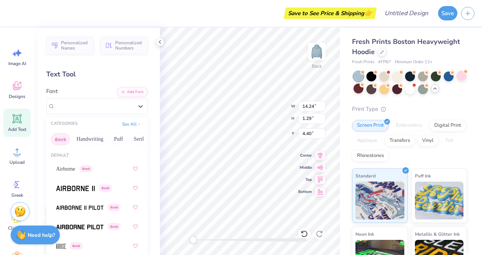
click at [88, 85] on div "Personalized Names Personalized Numbers Text Tool Add Font Font option Boecklin…" at bounding box center [97, 142] width 126 height 228
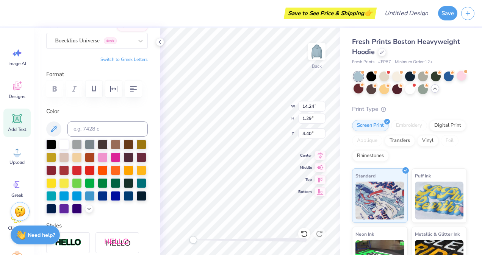
scroll to position [66, 0]
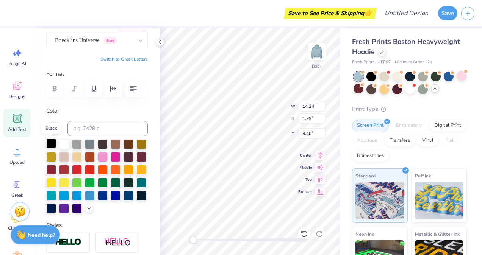
click at [49, 147] on div at bounding box center [51, 144] width 10 height 10
click at [94, 142] on div at bounding box center [90, 144] width 10 height 10
click at [124, 187] on div at bounding box center [129, 182] width 10 height 10
click at [51, 146] on div at bounding box center [51, 144] width 10 height 10
click at [60, 146] on div at bounding box center [64, 144] width 10 height 10
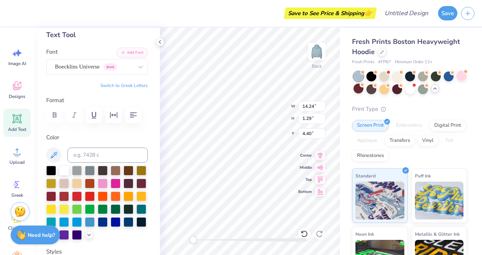
scroll to position [37, 0]
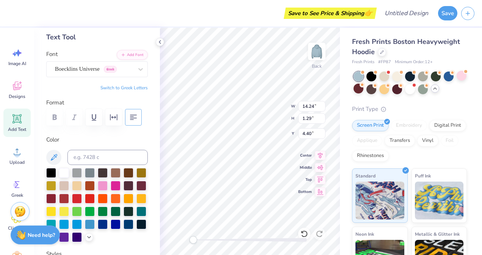
click at [131, 119] on icon "button" at bounding box center [133, 117] width 9 height 9
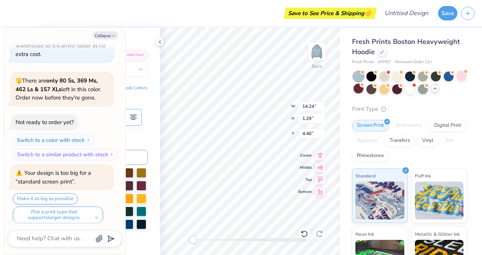
scroll to position [6, 2]
type textarea "x"
type textarea "nittany dance project"
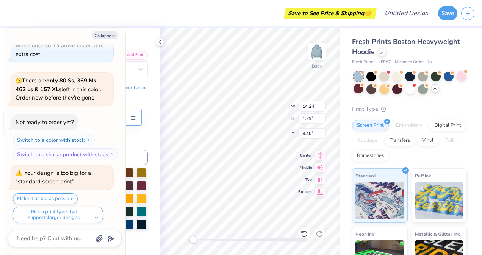
type textarea "x"
type textarea "nittany dance project"
click at [104, 36] on button "Collapse" at bounding box center [104, 35] width 25 height 8
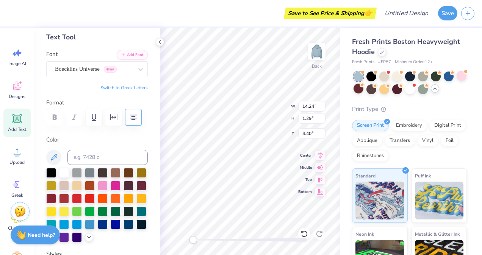
type textarea "x"
click at [133, 113] on icon "button" at bounding box center [133, 117] width 9 height 9
type input "7.82"
type input "7.75"
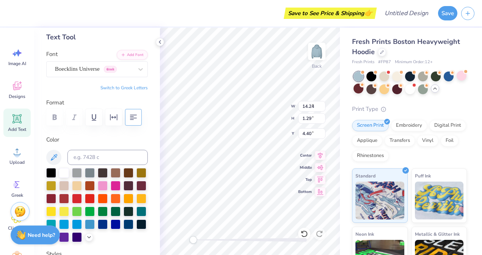
type input "3.00"
click at [298, 133] on input "3.00" at bounding box center [311, 133] width 27 height 11
click at [16, 81] on icon at bounding box center [16, 85] width 11 height 11
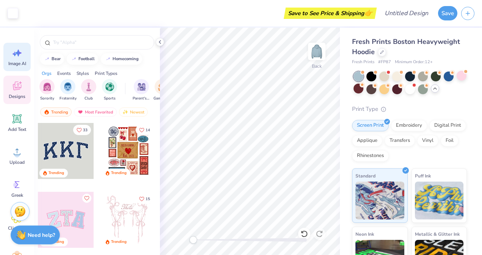
click at [18, 52] on icon at bounding box center [18, 53] width 6 height 7
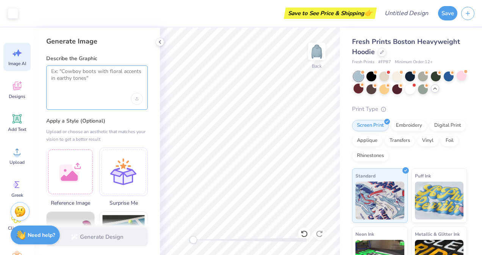
click at [81, 81] on textarea at bounding box center [97, 77] width 92 height 19
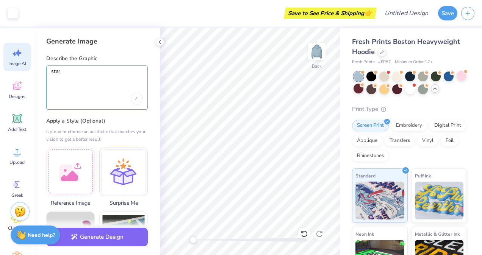
drag, startPoint x: 69, startPoint y: 71, endPoint x: 49, endPoint y: 69, distance: 20.6
click at [49, 69] on div "star" at bounding box center [97, 88] width 102 height 44
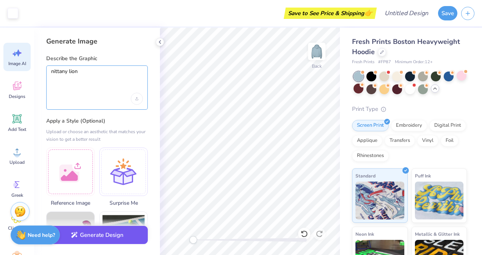
type textarea "nittany lion"
click at [94, 239] on button "Generate Design" at bounding box center [97, 235] width 102 height 19
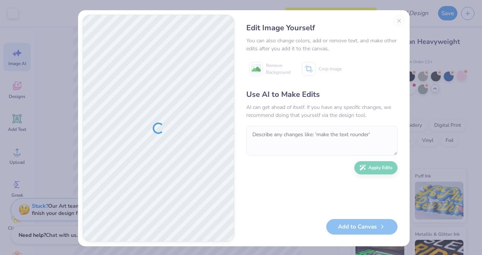
click at [395, 23] on div "Edit Image Yourself You can also change colors, add or remove text, and make ot…" at bounding box center [322, 128] width 166 height 227
click at [394, 20] on div "Edit Image Yourself You can also change colors, add or remove text, and make ot…" at bounding box center [322, 128] width 166 height 227
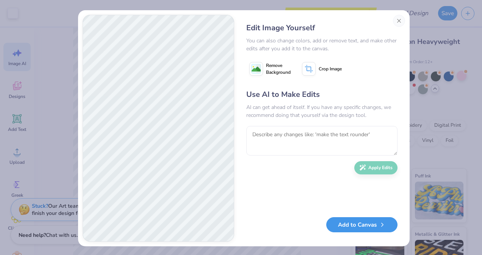
click at [347, 230] on button "Add to Canvas" at bounding box center [361, 226] width 71 height 16
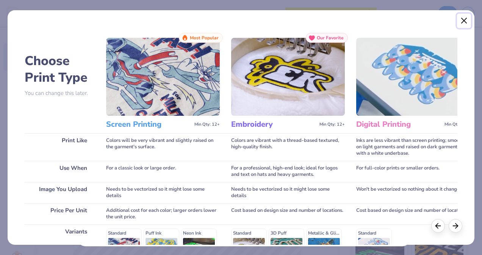
click at [462, 19] on button "Close" at bounding box center [464, 21] width 14 height 14
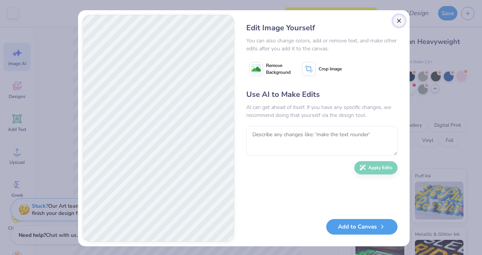
click at [398, 22] on button "Close" at bounding box center [399, 21] width 12 height 12
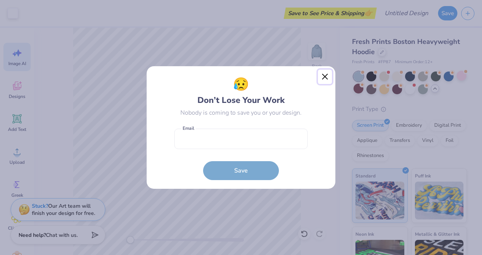
click at [325, 79] on button "Close" at bounding box center [325, 77] width 14 height 14
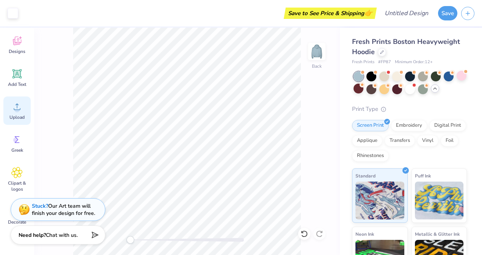
scroll to position [77, 0]
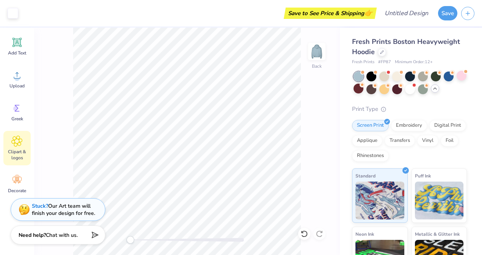
click at [17, 152] on span "Clipart & logos" at bounding box center [17, 155] width 25 height 12
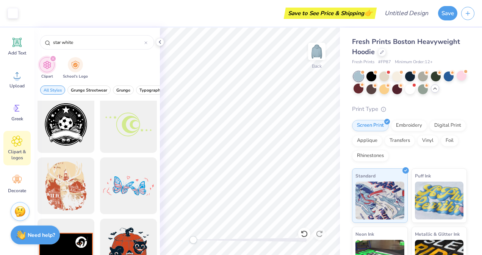
scroll to position [1234, 0]
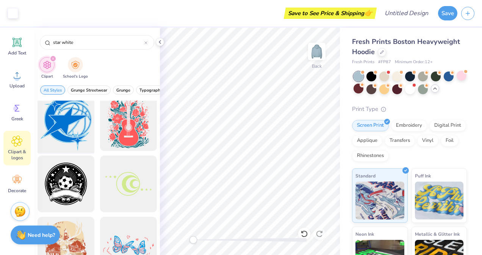
click at [67, 117] on div at bounding box center [65, 123] width 63 height 63
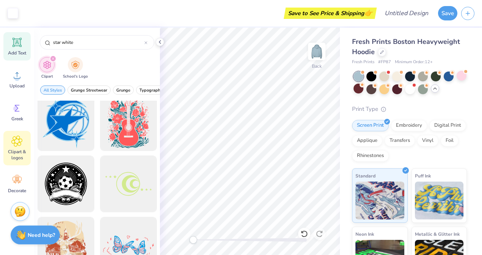
drag, startPoint x: 79, startPoint y: 42, endPoint x: 24, endPoint y: 45, distance: 55.1
click at [24, 45] on div "Art colors Save to See Price & Shipping 👉 Design Title Save Image AI Designs Ad…" at bounding box center [241, 127] width 482 height 255
type input "dance star"
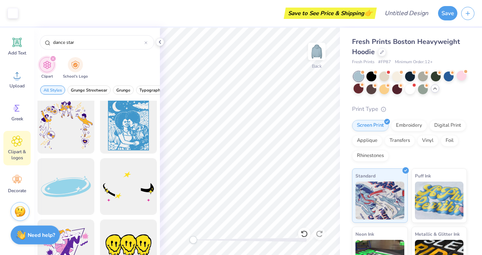
scroll to position [138, 0]
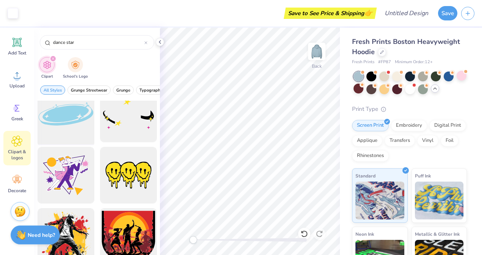
click at [58, 117] on div at bounding box center [65, 114] width 63 height 63
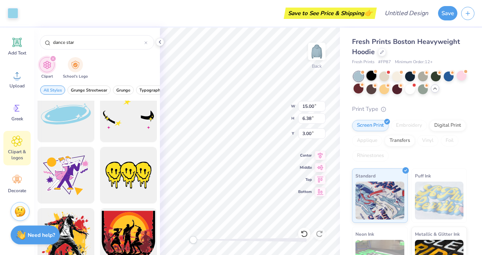
click at [368, 77] on div at bounding box center [371, 76] width 10 height 10
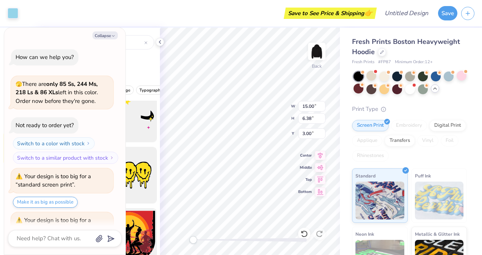
scroll to position [415, 0]
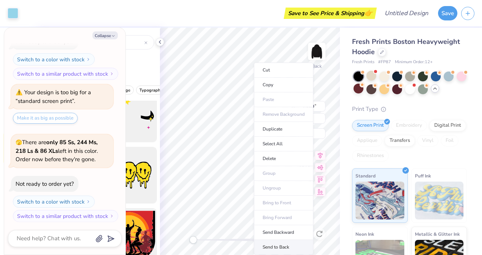
click at [283, 246] on li "Send to Back" at bounding box center [283, 247] width 59 height 15
type textarea "x"
type input "3.56"
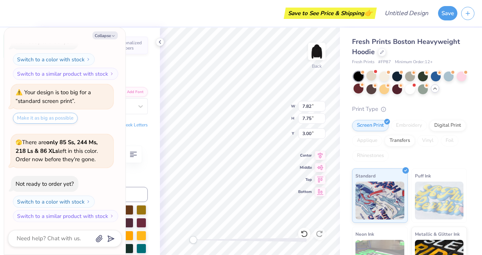
type textarea "x"
type input "9.04"
type input "8.95"
type textarea "x"
type input "9.04"
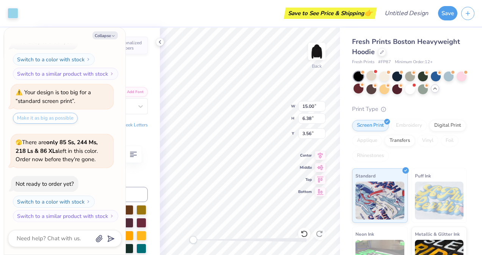
type input "8.95"
type input "2.27"
type textarea "x"
type input "7.39"
type input "7.32"
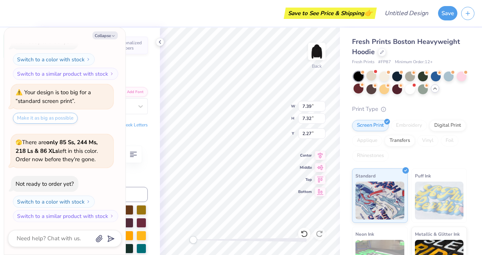
type textarea "x"
type input "15.00"
type input "6.38"
type input "4.11"
type textarea "x"
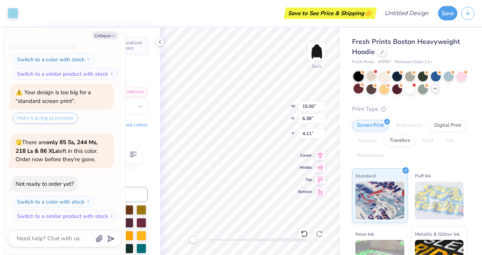
type input "10.91"
type input "4.64"
type input "5.85"
type textarea "x"
type input "10.28"
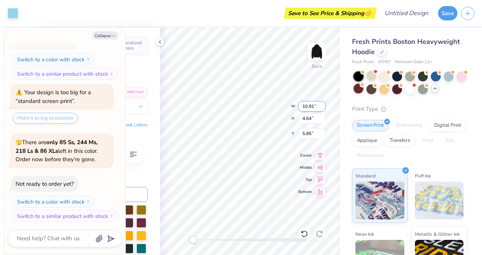
type input "4.37"
type input "4.00"
type textarea "x"
type input "9.85"
type input "5.84"
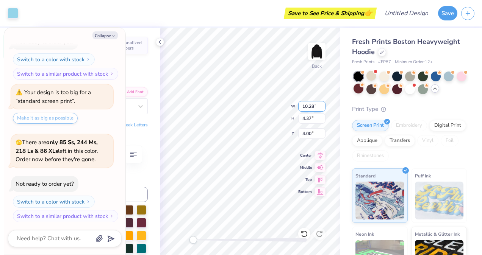
type input "3.16"
click at [343, 90] on div "Fresh Prints Boston Heavyweight Hoodie Fresh Prints # FP87 Minimum Order: 12 + …" at bounding box center [411, 184] width 142 height 312
click at [107, 35] on button "Collapse" at bounding box center [104, 35] width 25 height 8
type textarea "x"
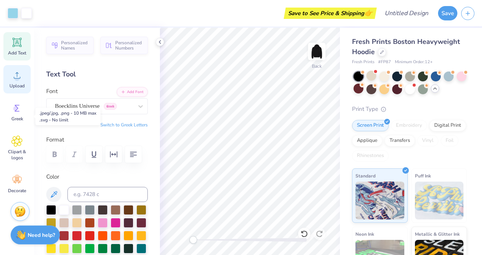
scroll to position [0, 0]
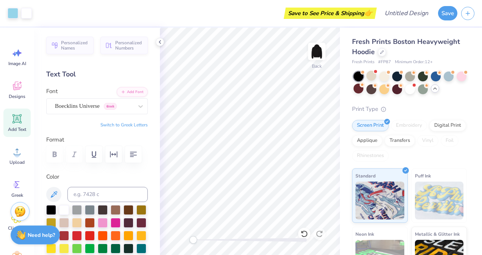
click at [16, 119] on icon at bounding box center [17, 118] width 9 height 9
type textarea "est. 2021"
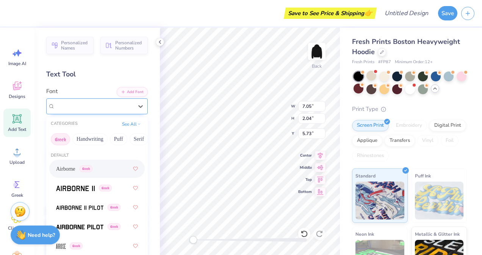
click at [87, 101] on div at bounding box center [94, 106] width 78 height 10
click at [92, 137] on button "Handwriting" at bounding box center [89, 139] width 35 height 12
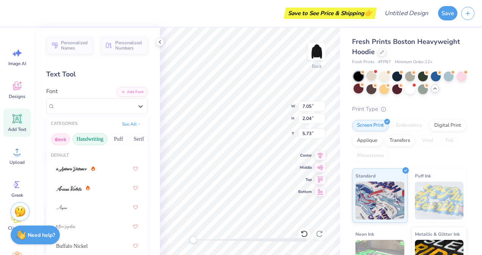
click at [58, 140] on button "Greek" at bounding box center [60, 139] width 19 height 12
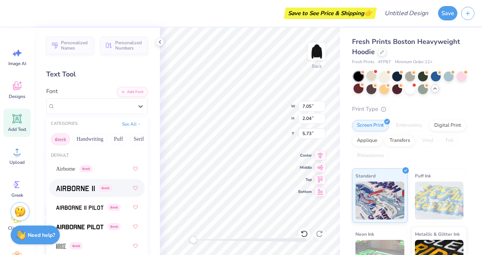
click at [77, 184] on div "Greek" at bounding box center [97, 189] width 82 height 14
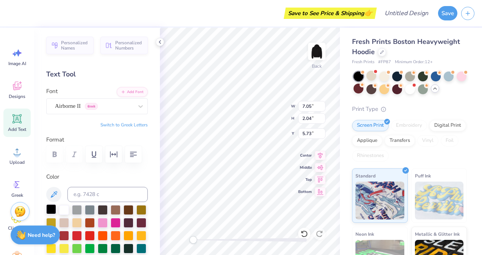
click at [49, 211] on div at bounding box center [51, 210] width 10 height 10
type input "4.66"
type input "0.76"
type input "7.05"
type input "4.22"
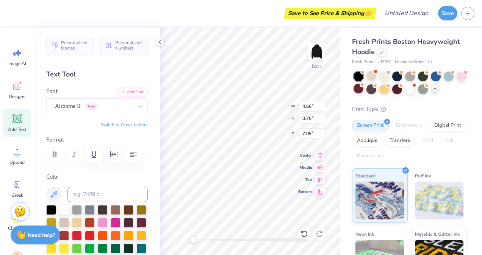
type input "0.69"
type input "6.37"
type input "3.67"
type input "0.60"
type input "8.20"
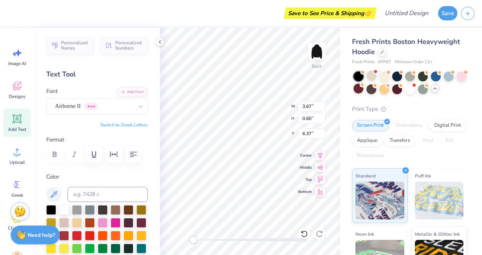
type input "8.06"
type input "1.97"
type input "3.46"
type input "2.41"
type input "5.85"
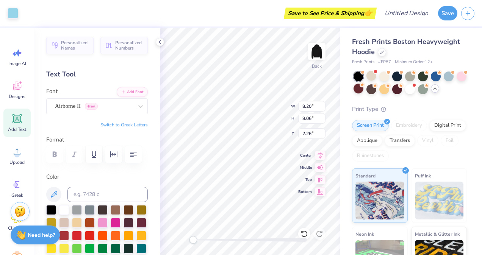
type input "2.95"
type input "3.09"
type input "4.75"
type input "6.71"
type input "6.65"
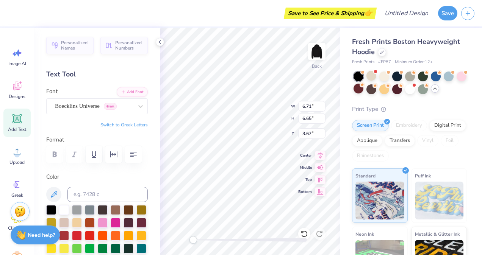
type input "3.67"
type input "9.41"
type input "6.68"
type input "2.89"
type input "9.78"
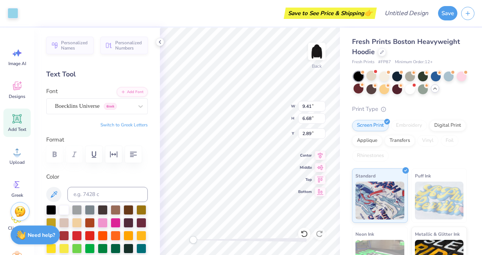
type input "6.94"
type input "2.75"
type input "3.68"
type input "0.68"
type input "6.41"
